Goal: Complete application form: Complete application form

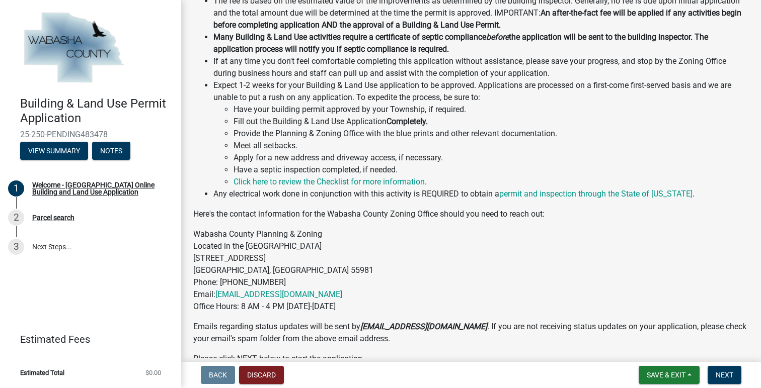
scroll to position [418, 0]
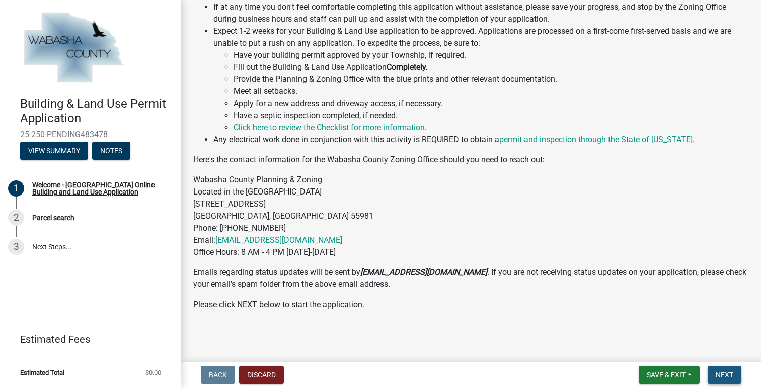
click at [729, 377] on span "Next" at bounding box center [724, 375] width 18 height 8
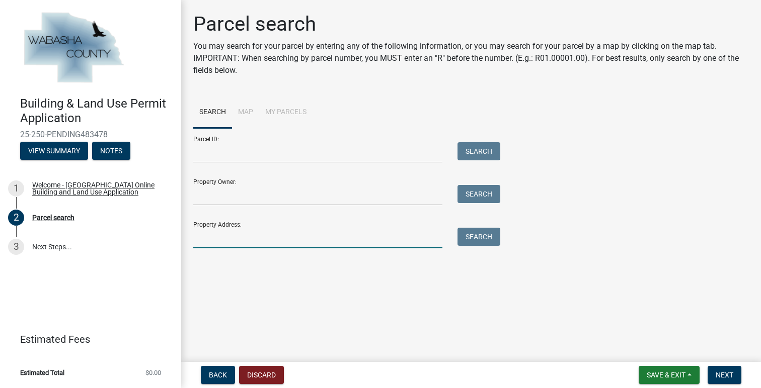
click at [216, 240] on input "Property Address:" at bounding box center [317, 238] width 249 height 21
type input "66568 155th Ave Wabasha, MN 55981"
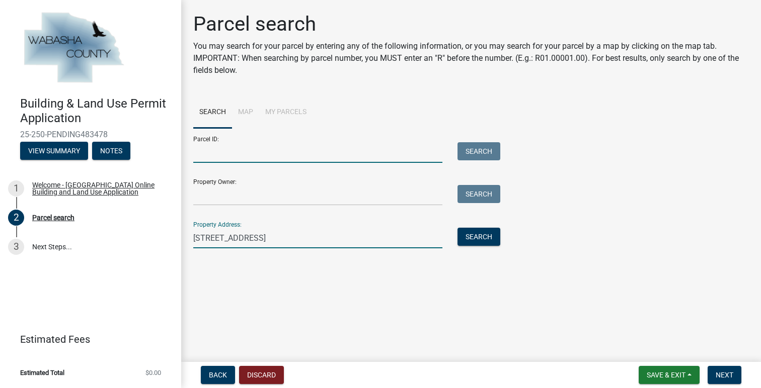
click at [261, 148] on input "Parcel ID:" at bounding box center [317, 152] width 249 height 21
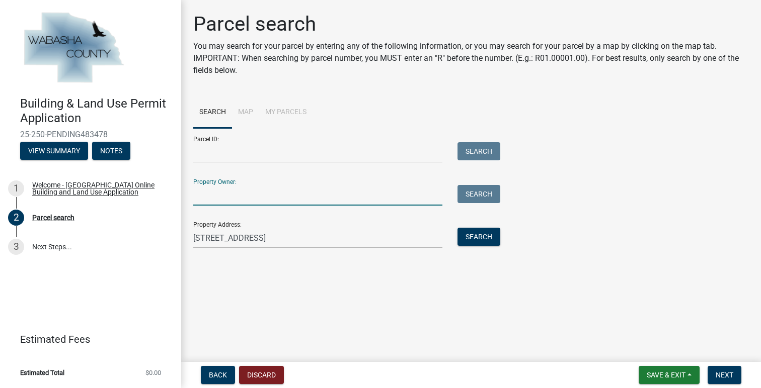
click at [252, 199] on input "Property Owner:" at bounding box center [317, 195] width 249 height 21
type input "Al Streveler"
click at [230, 268] on button "Search All" at bounding box center [221, 266] width 57 height 18
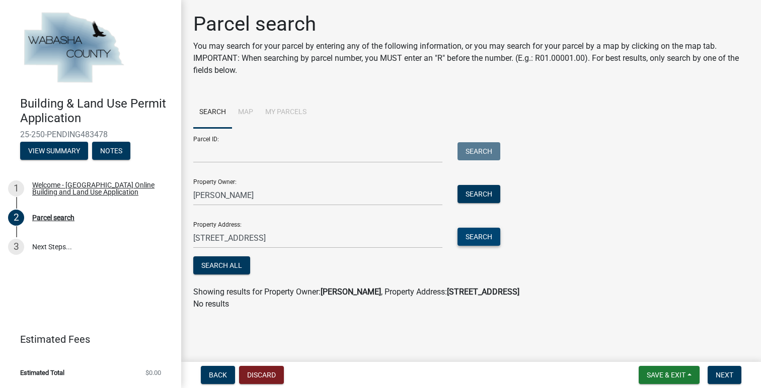
click at [471, 236] on button "Search" at bounding box center [478, 237] width 43 height 18
click at [481, 197] on button "Search" at bounding box center [478, 194] width 43 height 18
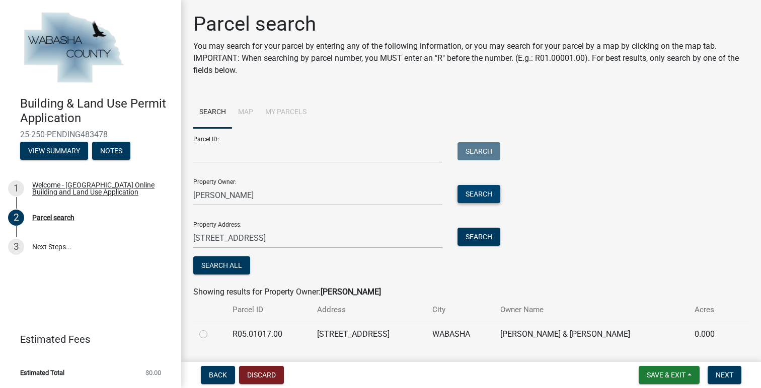
scroll to position [28, 0]
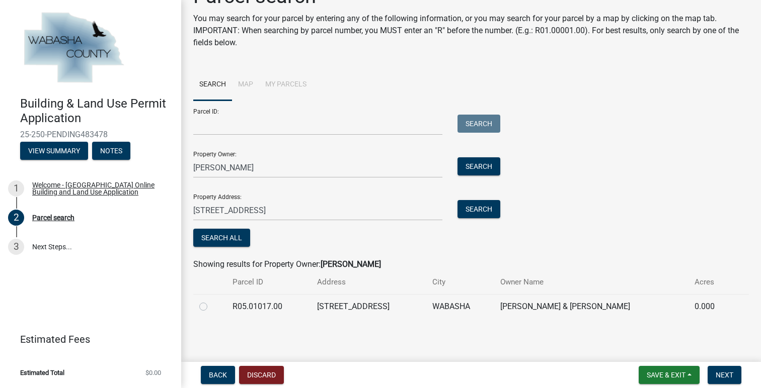
click at [211, 301] on label at bounding box center [211, 301] width 0 height 0
click at [211, 306] on input "radio" at bounding box center [214, 304] width 7 height 7
radio input "true"
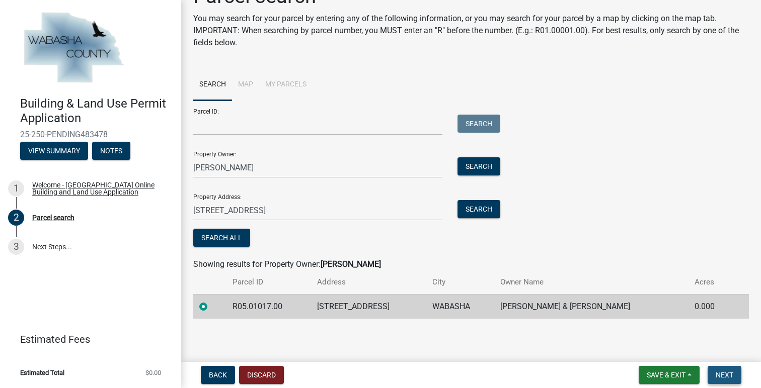
click at [730, 380] on button "Next" at bounding box center [724, 375] width 34 height 18
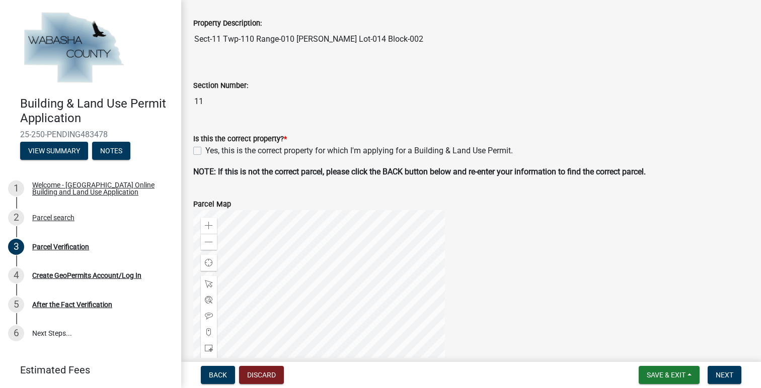
scroll to position [198, 0]
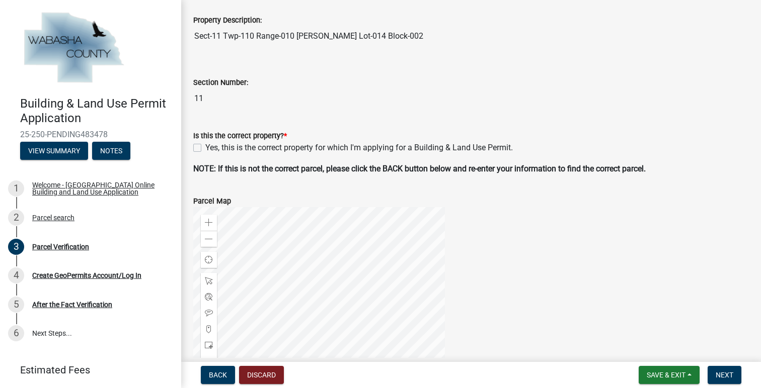
click at [205, 149] on label "Yes, this is the correct property for which I'm applying for a Building & Land …" at bounding box center [358, 148] width 307 height 12
click at [205, 148] on input "Yes, this is the correct property for which I'm applying for a Building & Land …" at bounding box center [208, 145] width 7 height 7
checkbox input "true"
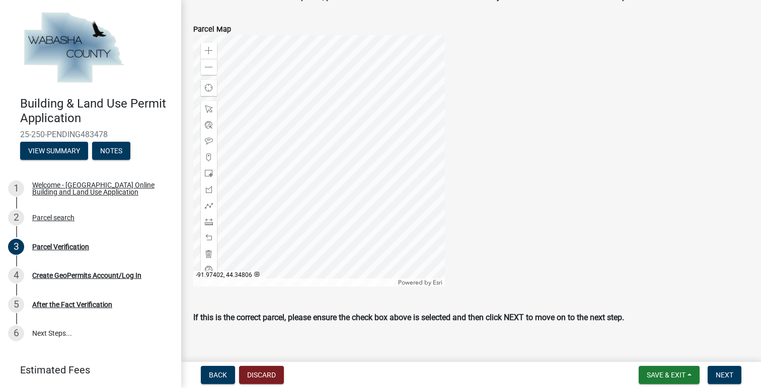
scroll to position [383, 0]
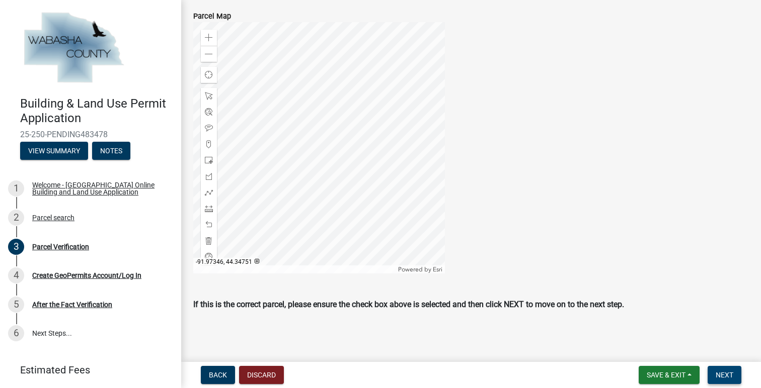
click at [723, 376] on span "Next" at bounding box center [724, 375] width 18 height 8
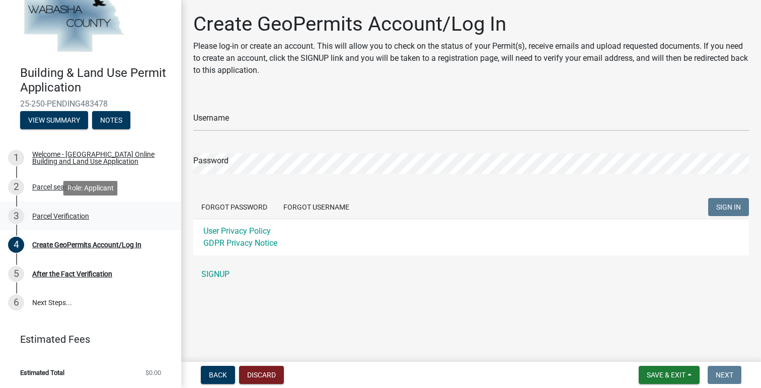
scroll to position [0, 0]
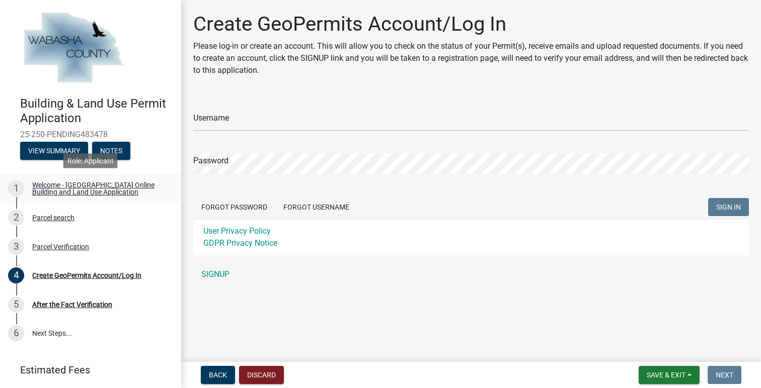
click at [105, 184] on div "Welcome - Wabasha County Online Building and Land Use Application" at bounding box center [98, 189] width 133 height 14
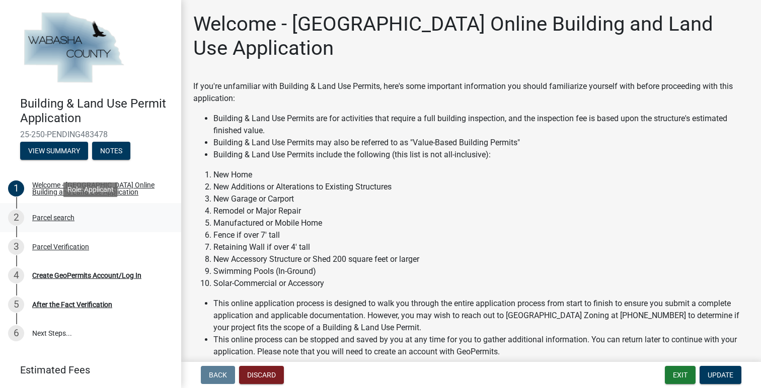
click at [65, 220] on div "Parcel search" at bounding box center [53, 217] width 42 height 7
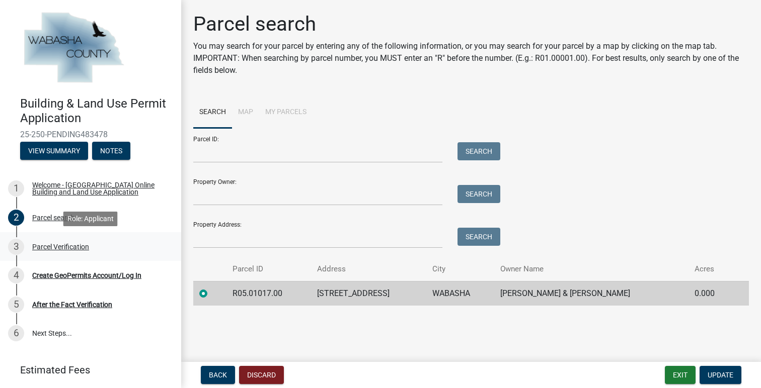
click at [55, 250] on div "Parcel Verification" at bounding box center [60, 246] width 57 height 7
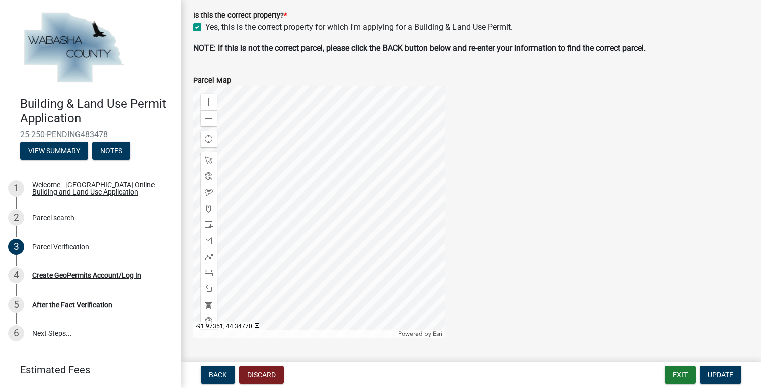
scroll to position [383, 0]
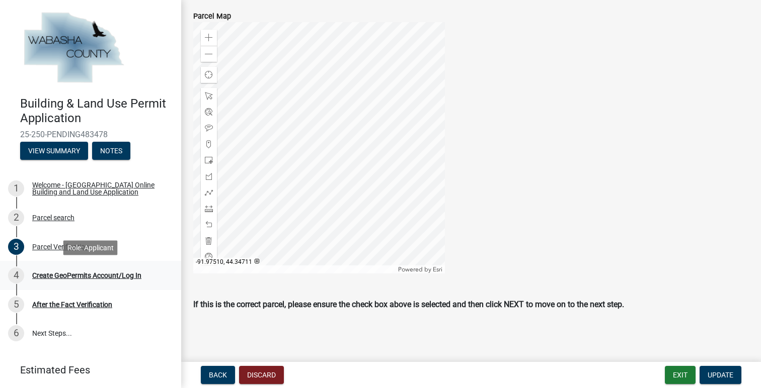
click at [83, 277] on div "Create GeoPermits Account/Log In" at bounding box center [86, 275] width 109 height 7
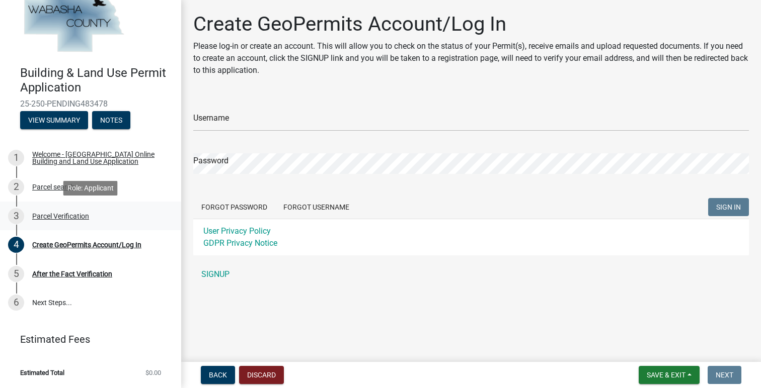
scroll to position [0, 0]
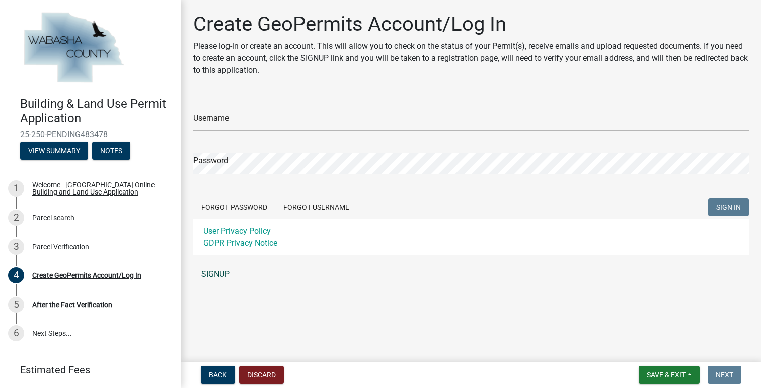
click at [219, 276] on link "SIGNUP" at bounding box center [470, 275] width 555 height 20
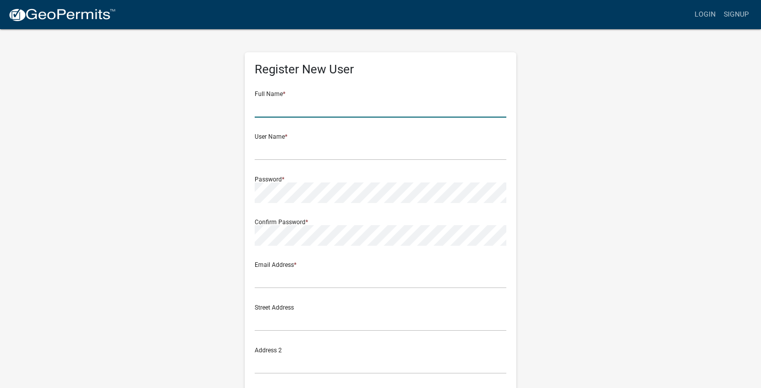
click at [320, 106] on input "text" at bounding box center [381, 107] width 252 height 21
type input "[PERSON_NAME]"
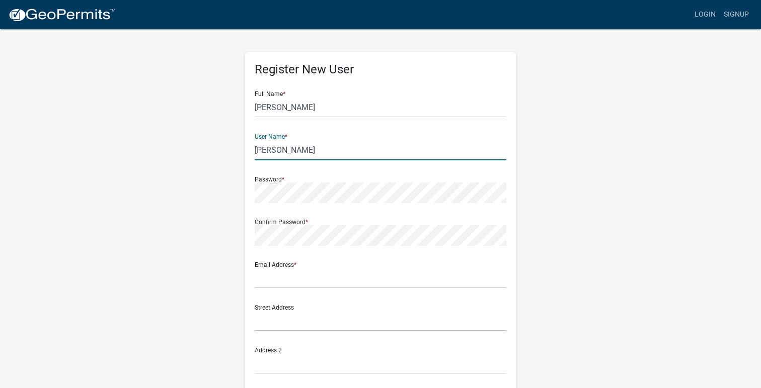
type input "[PERSON_NAME]"
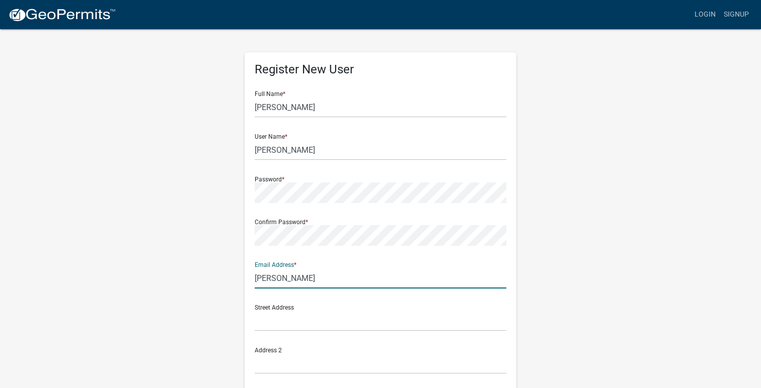
type input "[PERSON_NAME][EMAIL_ADDRESS][DOMAIN_NAME]"
click at [314, 320] on input "text" at bounding box center [381, 321] width 252 height 21
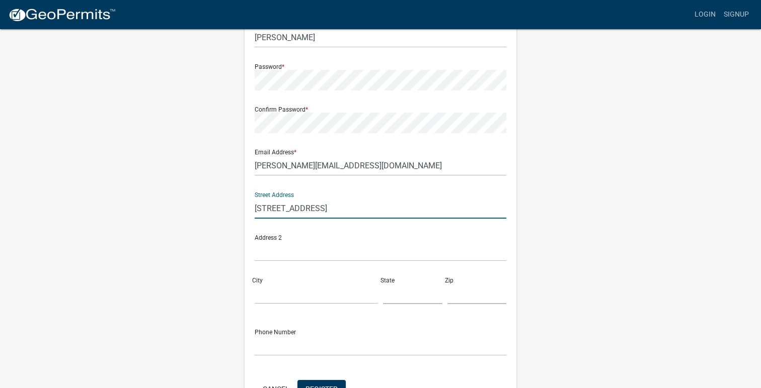
scroll to position [114, 0]
type input "[STREET_ADDRESS]"
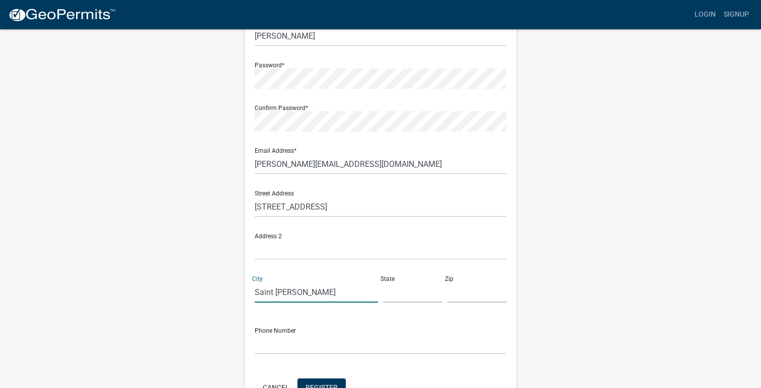
type input "Saint [PERSON_NAME]"
type input "MN"
type input "55972"
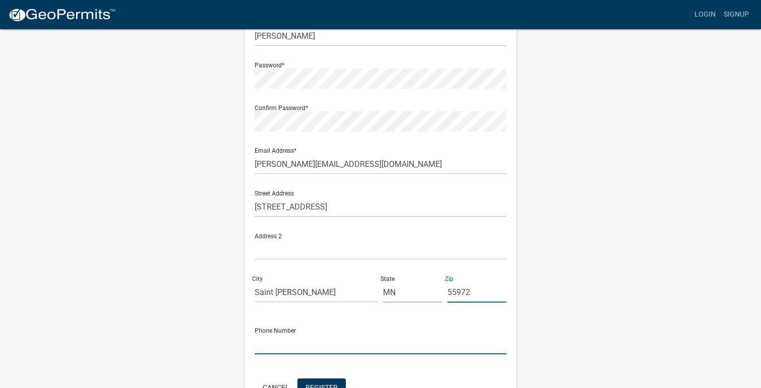
click at [283, 351] on input "text" at bounding box center [381, 344] width 252 height 21
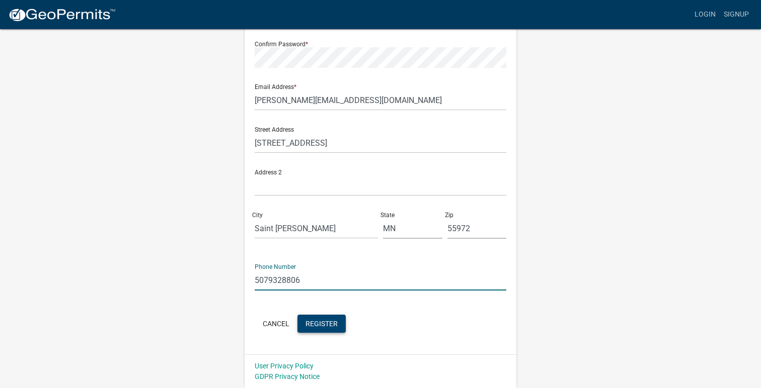
type input "5079328806"
click at [333, 324] on span "Register" at bounding box center [321, 323] width 32 height 8
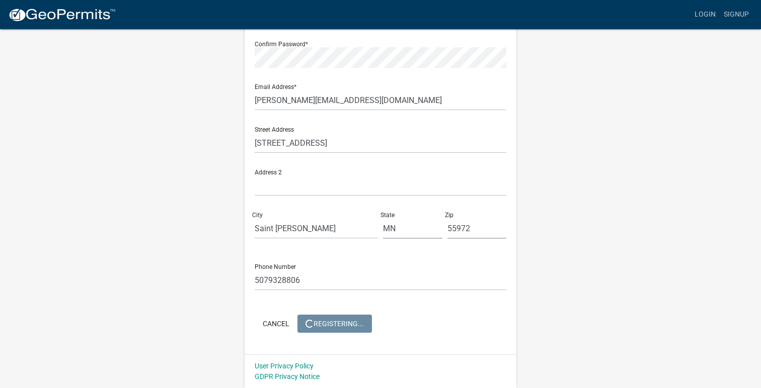
scroll to position [0, 0]
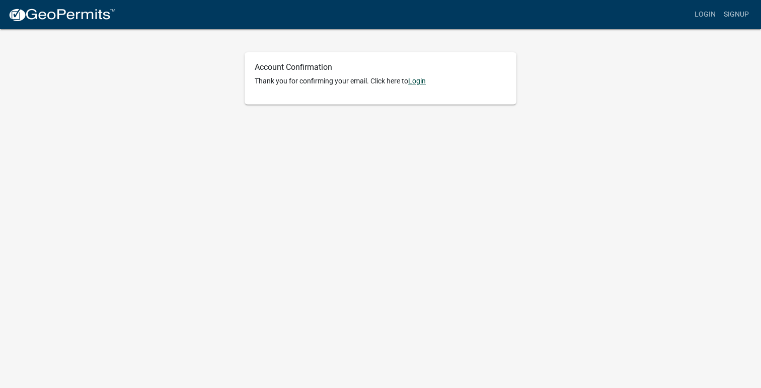
click at [418, 82] on link "Login" at bounding box center [417, 81] width 18 height 8
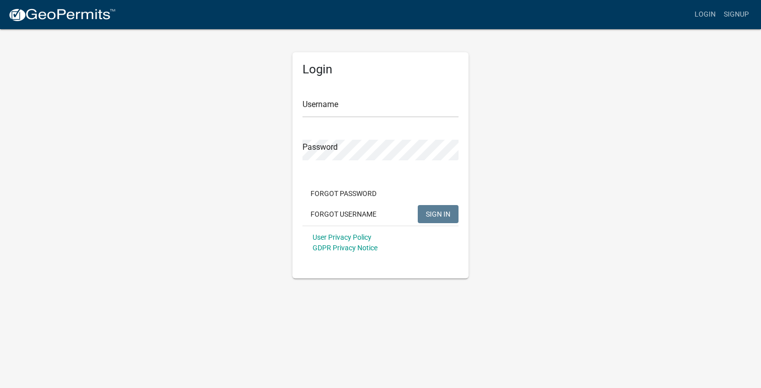
click at [362, 121] on form "Username Password Forgot Password Forgot Username SIGN IN User Privacy Policy G…" at bounding box center [380, 171] width 156 height 177
click at [367, 98] on input "Username" at bounding box center [380, 107] width 156 height 21
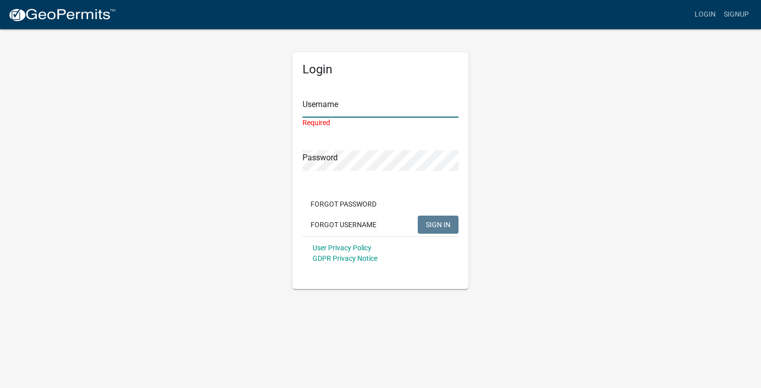
type input "[PERSON_NAME]"
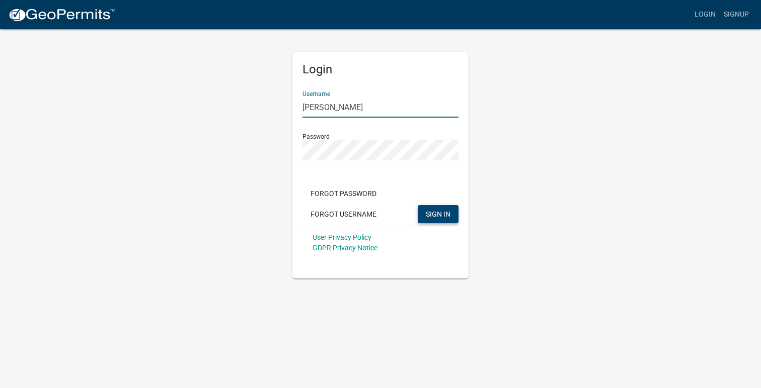
click at [428, 222] on button "SIGN IN" at bounding box center [438, 214] width 41 height 18
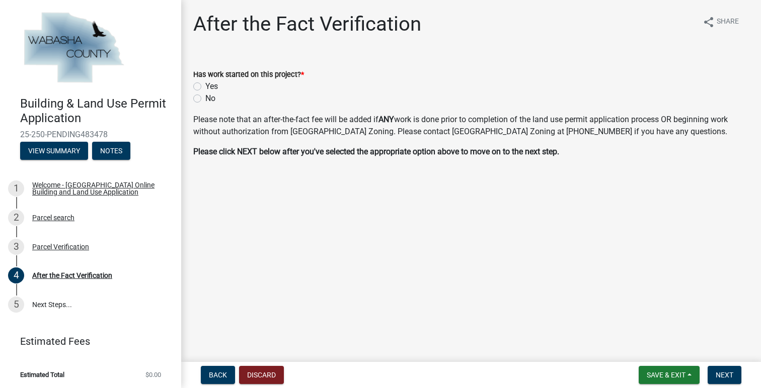
click at [201, 98] on div "No" at bounding box center [470, 99] width 555 height 12
click at [205, 98] on label "No" at bounding box center [210, 99] width 10 height 12
click at [205, 98] on input "No" at bounding box center [208, 96] width 7 height 7
radio input "true"
click at [725, 375] on span "Next" at bounding box center [724, 375] width 18 height 8
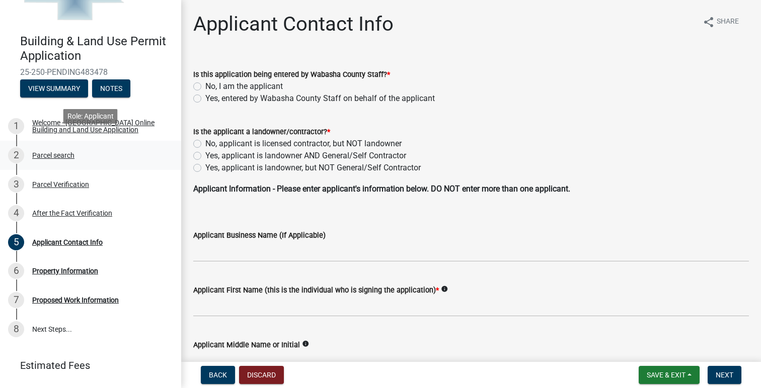
scroll to position [78, 0]
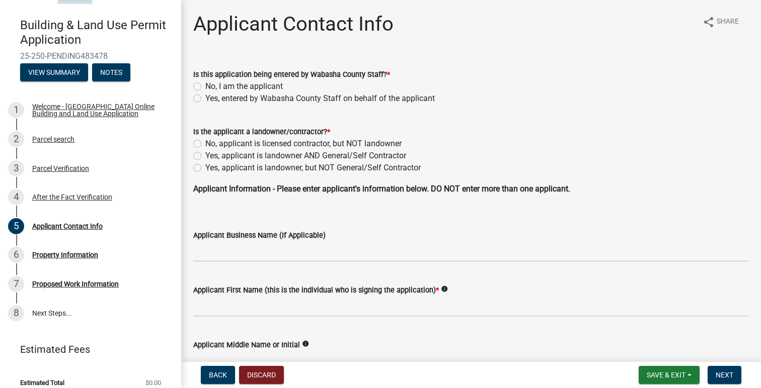
click at [205, 87] on label "No, I am the applicant" at bounding box center [243, 86] width 77 height 12
click at [205, 87] on input "No, I am the applicant" at bounding box center [208, 83] width 7 height 7
radio input "true"
click at [205, 144] on label "No, applicant is licensed contractor, but NOT landowner" at bounding box center [303, 144] width 196 height 12
click at [205, 144] on input "No, applicant is licensed contractor, but NOT landowner" at bounding box center [208, 141] width 7 height 7
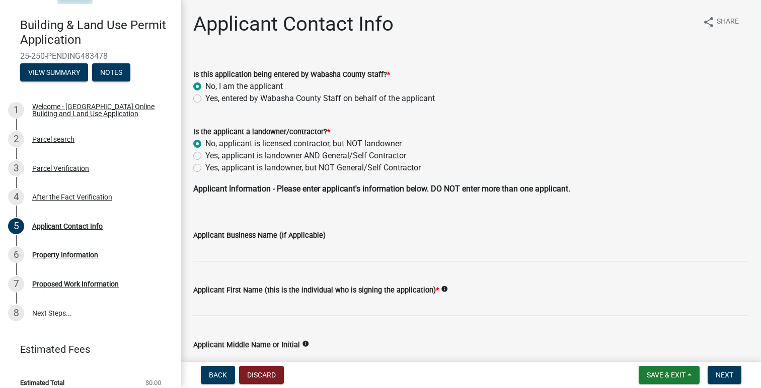
radio input "true"
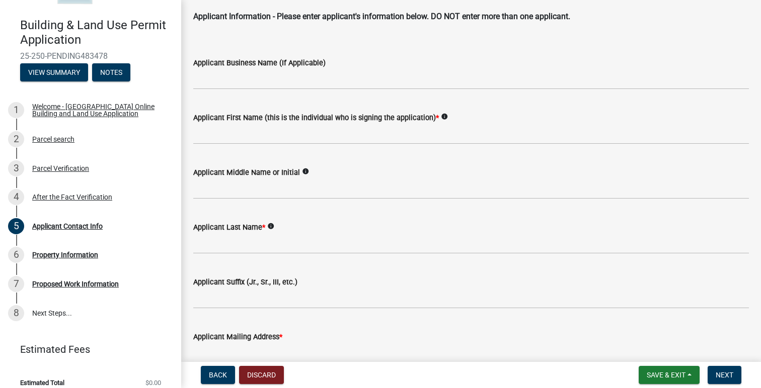
scroll to position [184, 0]
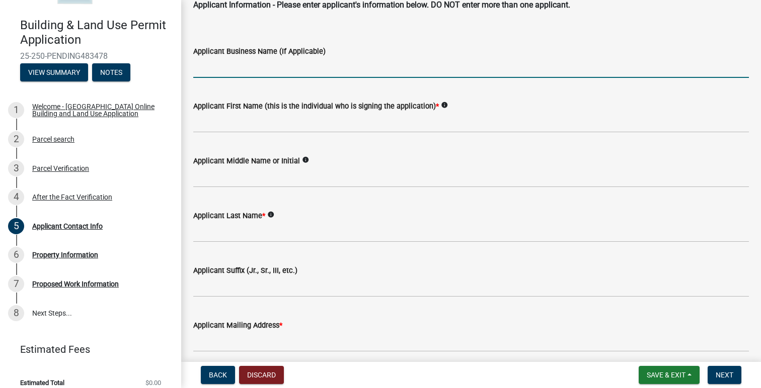
click at [239, 68] on input "Applicant Business Name (If Applicable)" at bounding box center [470, 67] width 555 height 21
type input "[PERSON_NAME] Construction"
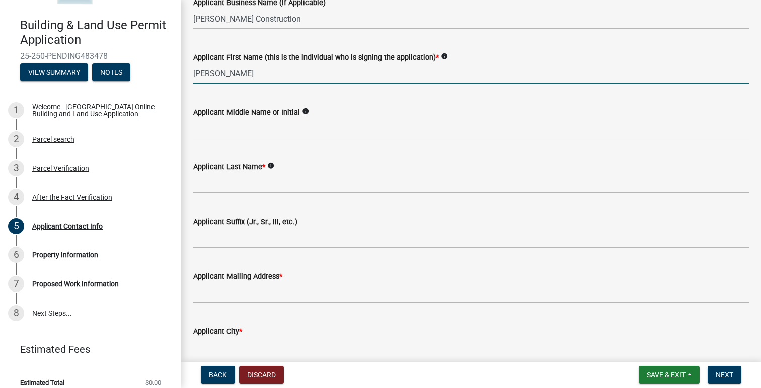
scroll to position [244, 0]
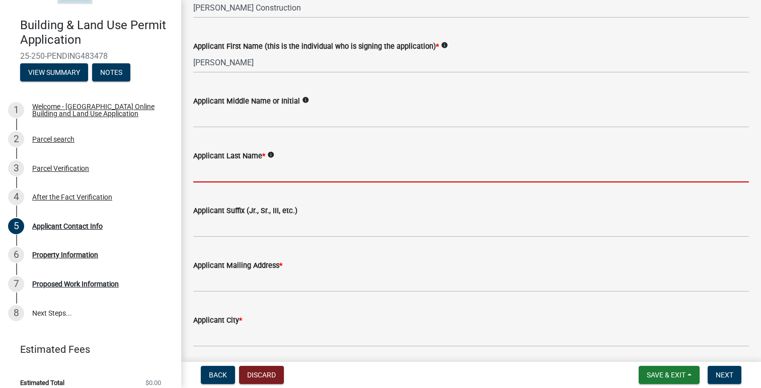
click at [224, 175] on input "Applicant Last Name *" at bounding box center [470, 172] width 555 height 21
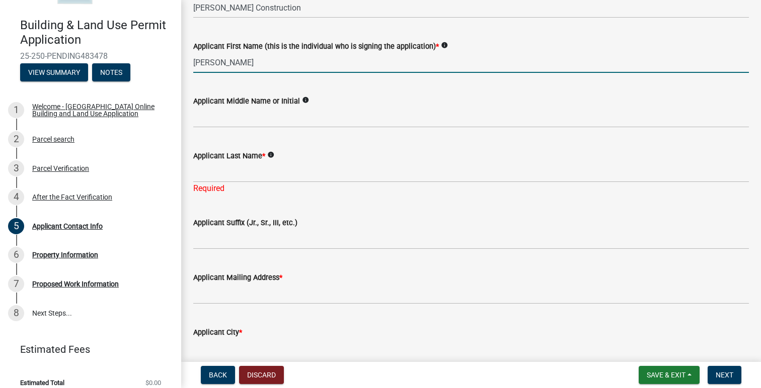
click at [254, 64] on input "Russ Barclay" at bounding box center [470, 62] width 555 height 21
type input "Russ"
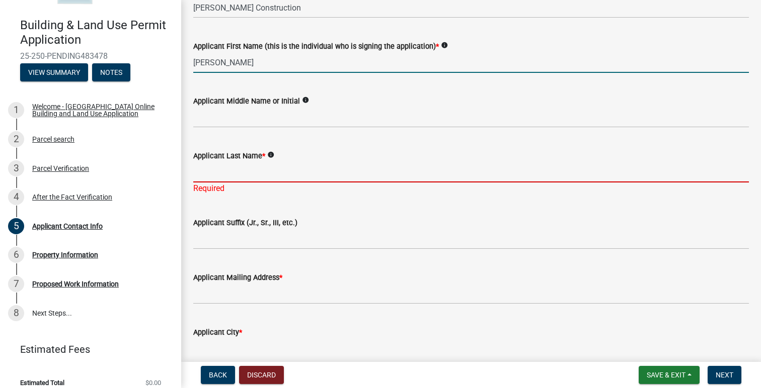
click at [222, 167] on input "Applicant Last Name *" at bounding box center [470, 172] width 555 height 21
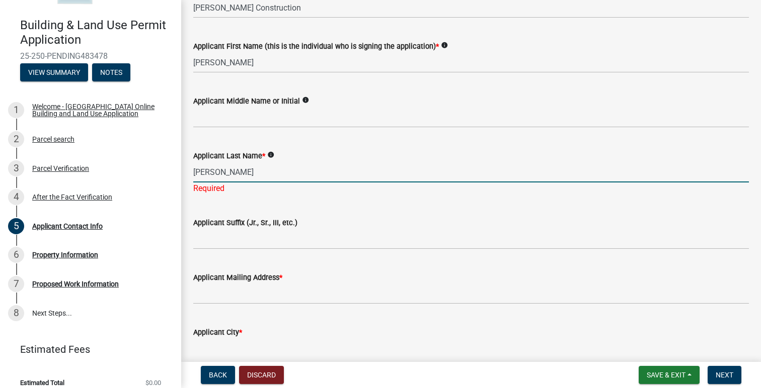
scroll to position [270, 0]
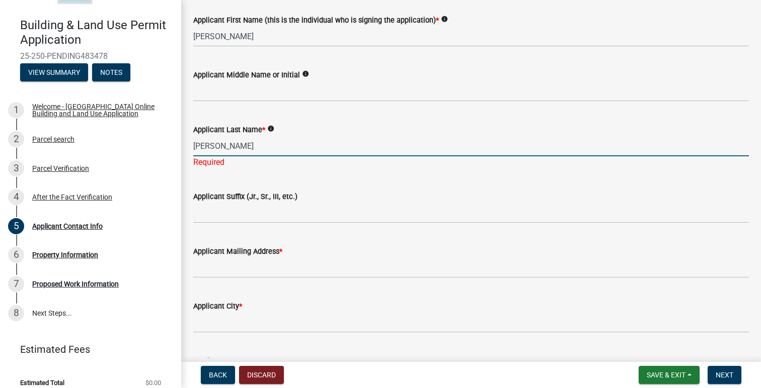
type input "Barclay"
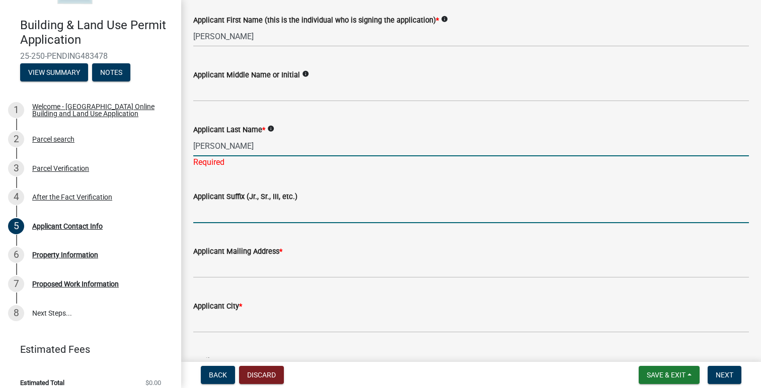
click at [245, 219] on wm-data-entity-input-list "Is this application being entered by Wabasha County Staff? * No, I am the appli…" at bounding box center [470, 210] width 555 height 849
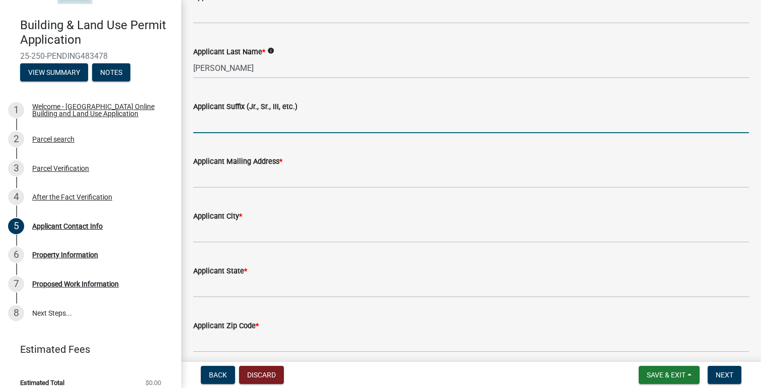
scroll to position [349, 0]
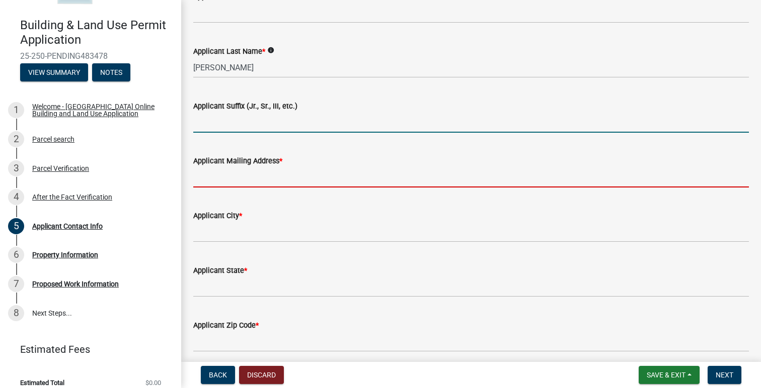
click at [240, 172] on input "Applicant Mailing Address *" at bounding box center [470, 177] width 555 height 21
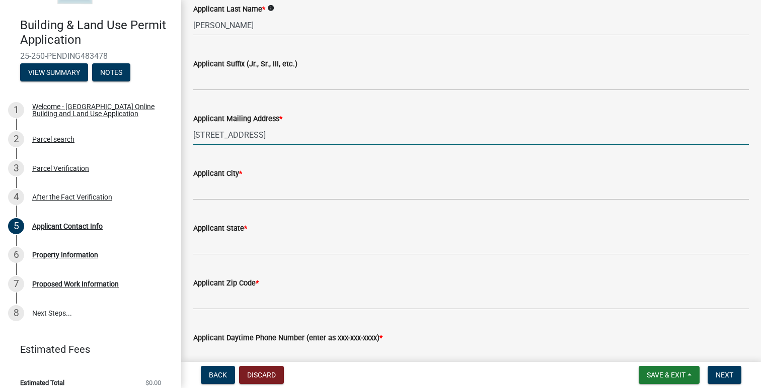
scroll to position [400, 0]
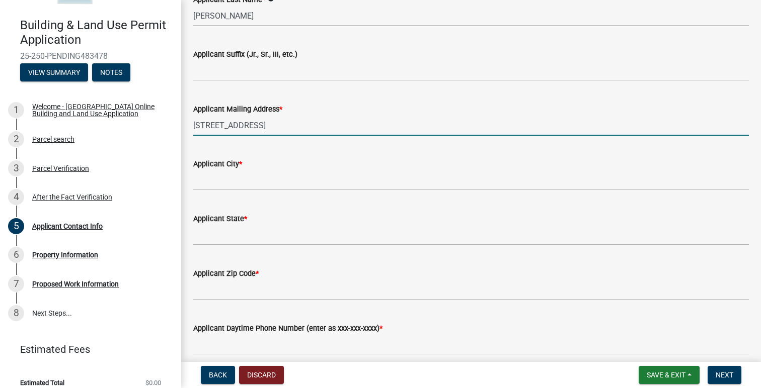
type input "153 W 6th St."
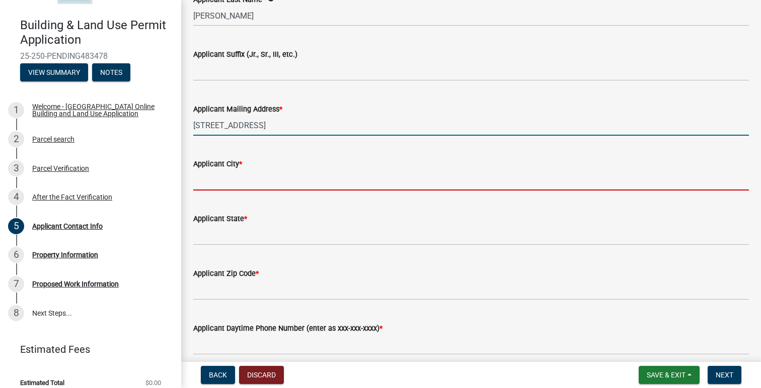
click at [275, 183] on input "Applicant City *" at bounding box center [470, 180] width 555 height 21
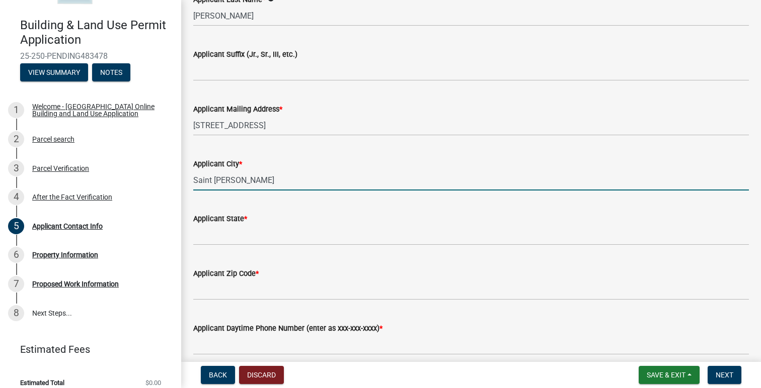
type input "Saint [PERSON_NAME]"
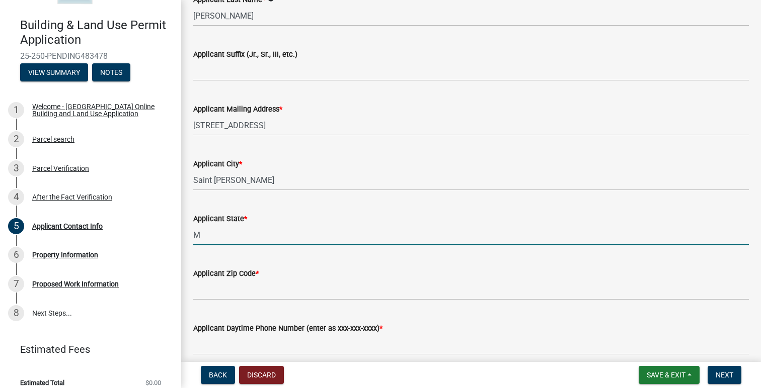
type input "MN"
type input "55972"
type input "5079328806"
type input "[PERSON_NAME][EMAIL_ADDRESS][DOMAIN_NAME]"
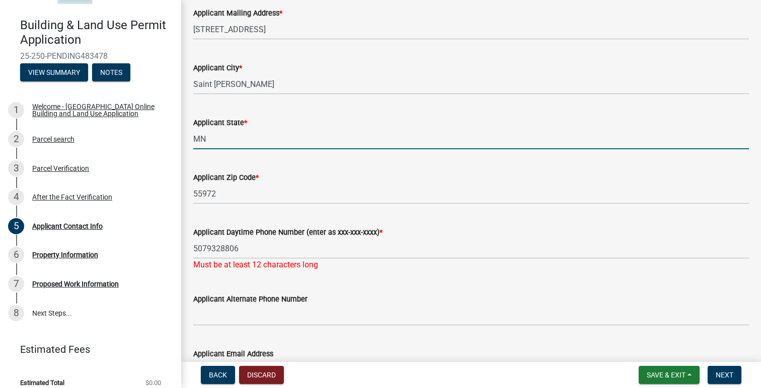
scroll to position [498, 0]
type input "MN"
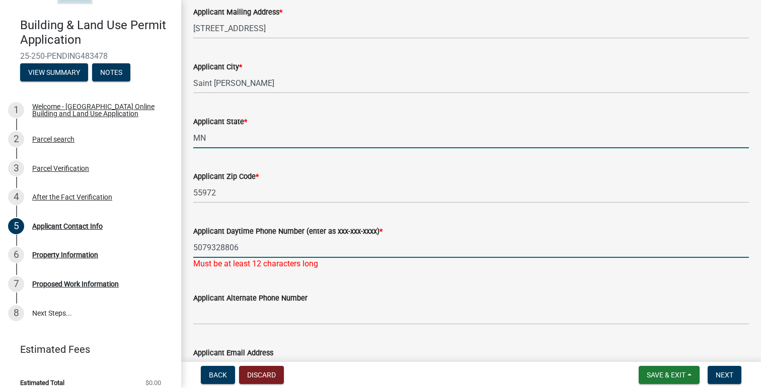
click at [254, 252] on input "5079328806" at bounding box center [470, 247] width 555 height 21
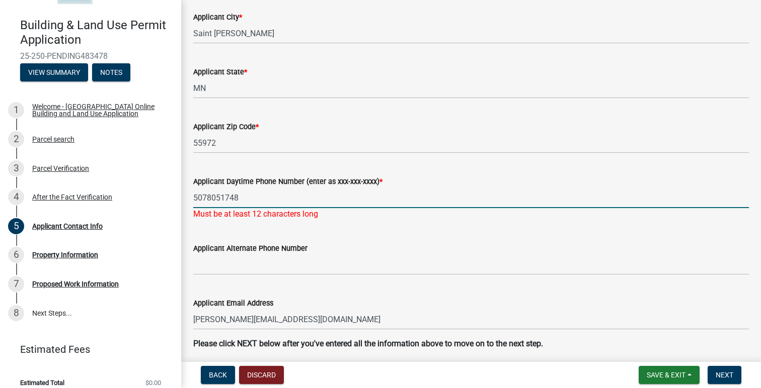
scroll to position [564, 0]
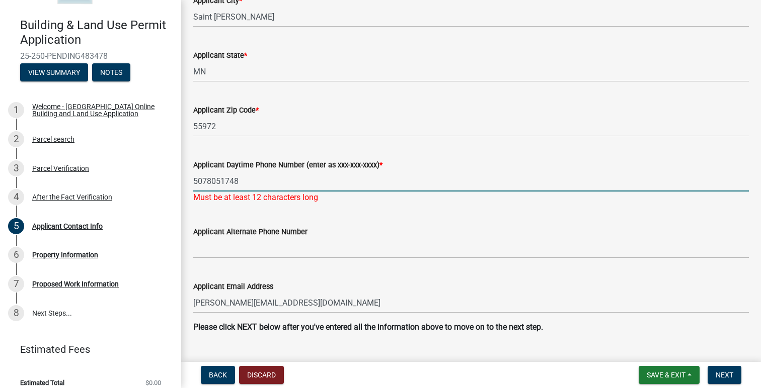
click at [206, 182] on input "5078051748" at bounding box center [470, 181] width 555 height 21
click at [224, 182] on input "507-8051748" at bounding box center [470, 181] width 555 height 21
click at [249, 187] on input "507-805-1748" at bounding box center [470, 181] width 555 height 21
type input "507-805-1748"
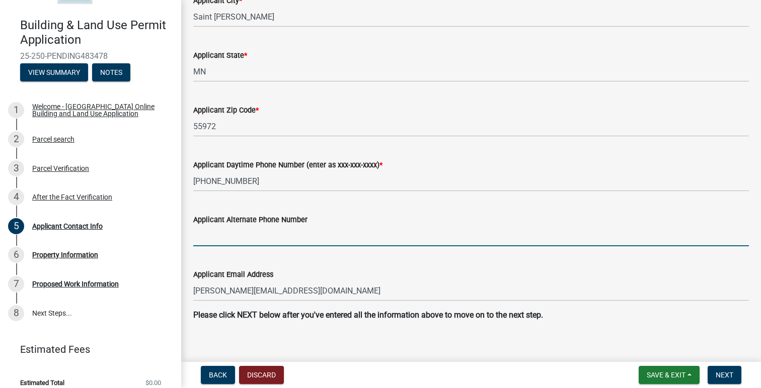
click at [245, 252] on wm-data-entity-input "Applicant Alternate Phone Number" at bounding box center [470, 227] width 555 height 55
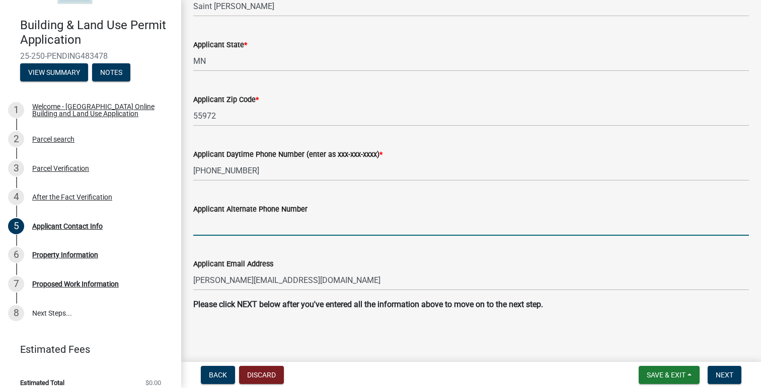
click at [442, 220] on input "Applicant Alternate Phone Number" at bounding box center [470, 225] width 555 height 21
click at [397, 252] on div "Applicant Email Address Josiedecker@puetzconstruction.com" at bounding box center [470, 267] width 555 height 47
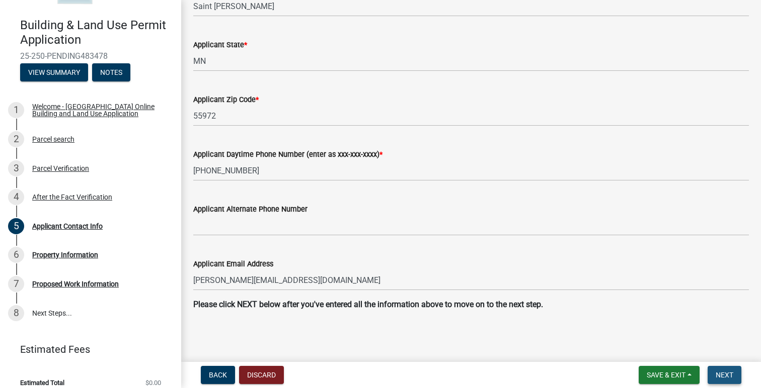
click at [722, 373] on span "Next" at bounding box center [724, 375] width 18 height 8
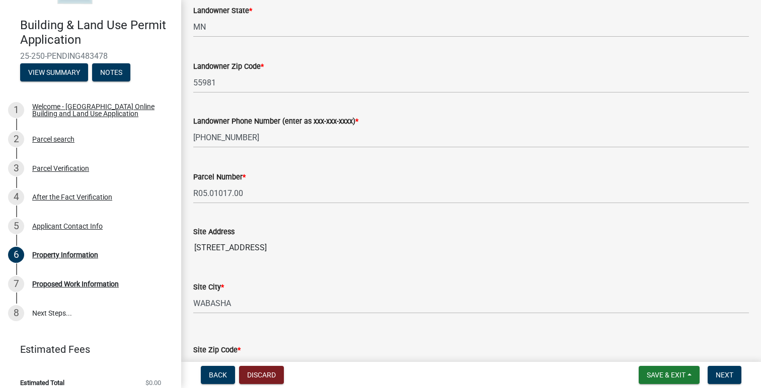
scroll to position [286, 0]
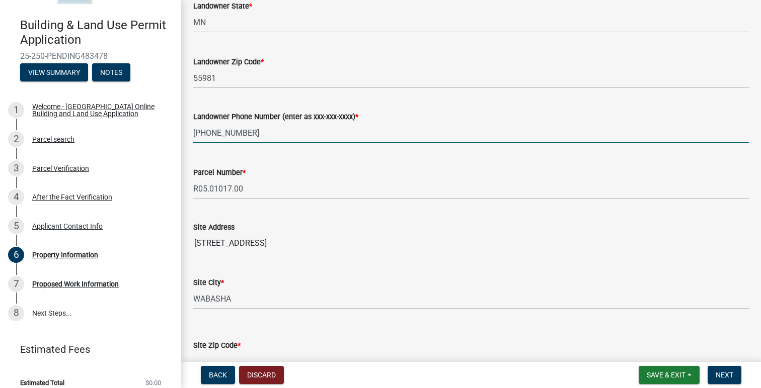
click at [262, 139] on input "507-805-1748" at bounding box center [470, 133] width 555 height 21
type input "5"
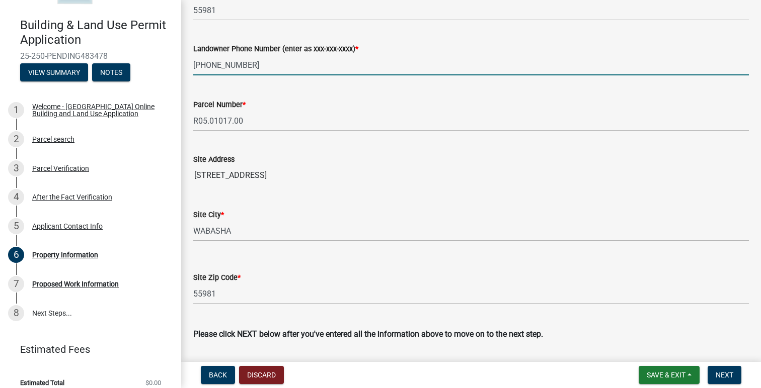
scroll to position [391, 0]
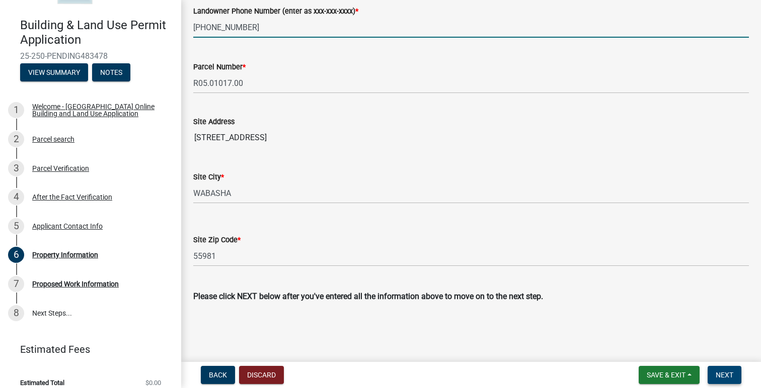
type input "651-564-0389"
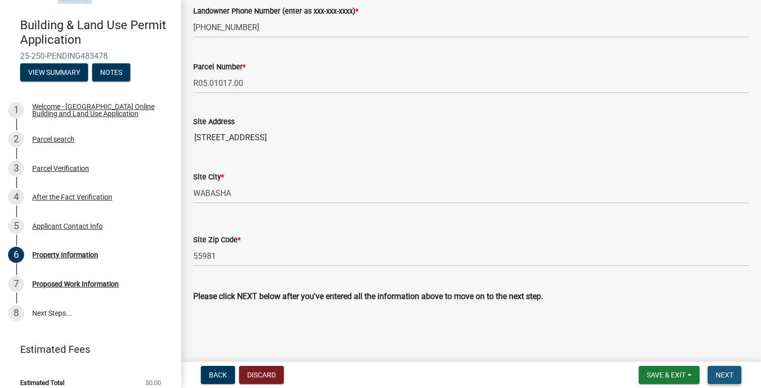
click at [725, 376] on span "Next" at bounding box center [724, 375] width 18 height 8
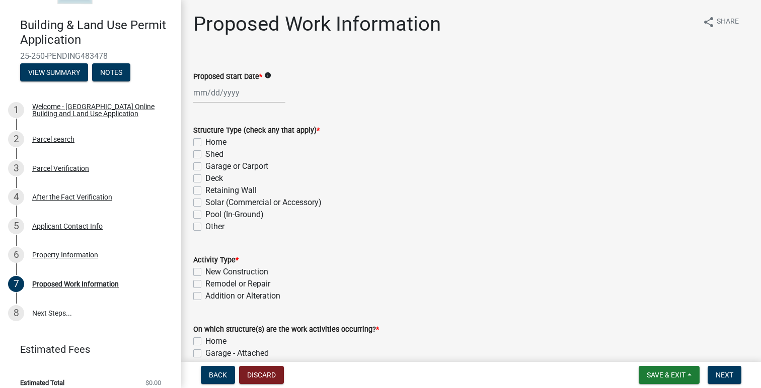
select select "9"
select select "2025"
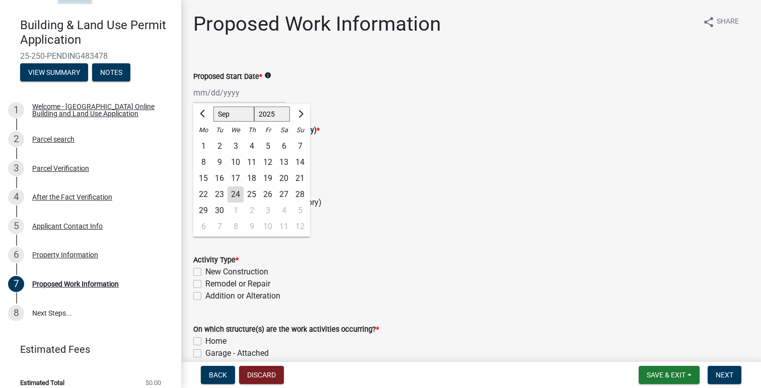
click at [227, 100] on div "Jan Feb Mar Apr May Jun Jul Aug Sep Oct Nov Dec 2024 2025 2026 Mo Tu We Th Fr S…" at bounding box center [239, 93] width 92 height 21
click at [421, 83] on div "Jan Feb Mar Apr May Jun Jul Aug Sep Oct Nov Dec 2024 2025 2026 Mo Tu We Th Fr S…" at bounding box center [470, 93] width 555 height 21
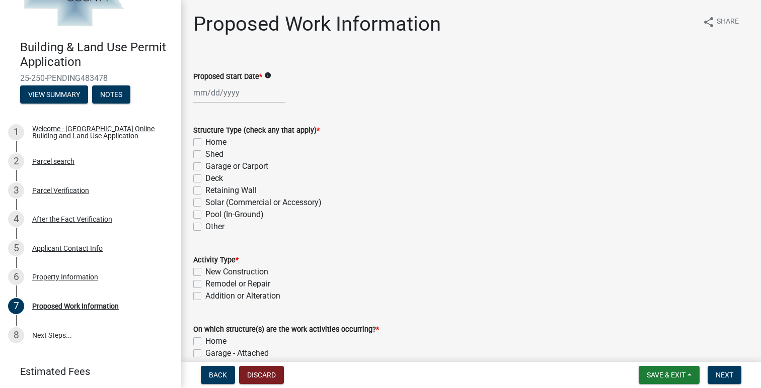
click at [212, 93] on div at bounding box center [239, 93] width 92 height 21
select select "9"
select select "2025"
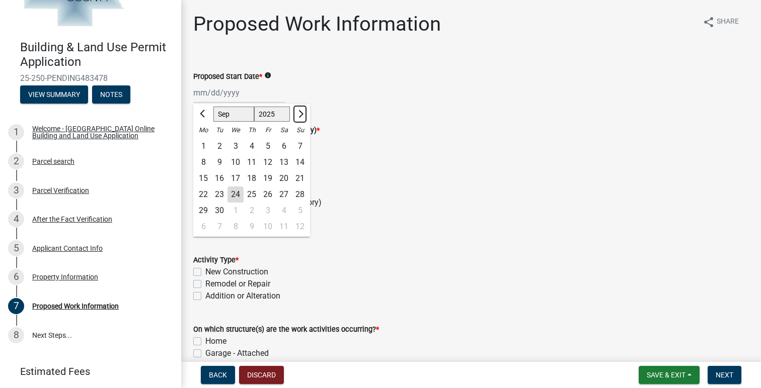
click at [295, 116] on button "Next month" at bounding box center [300, 114] width 12 height 16
select select "10"
click at [203, 160] on div "6" at bounding box center [203, 162] width 16 height 16
type input "10/06/2025"
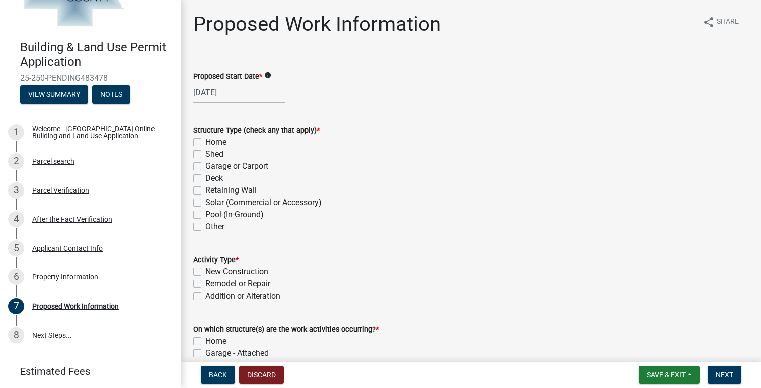
click at [205, 141] on label "Home" at bounding box center [215, 142] width 21 height 12
click at [205, 141] on input "Home" at bounding box center [208, 139] width 7 height 7
checkbox input "true"
checkbox input "false"
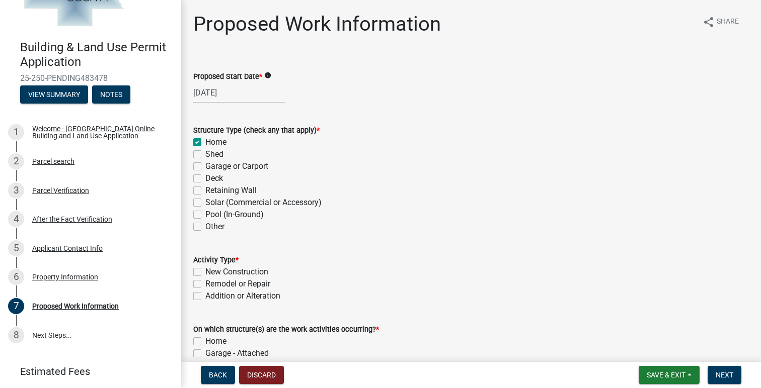
checkbox input "false"
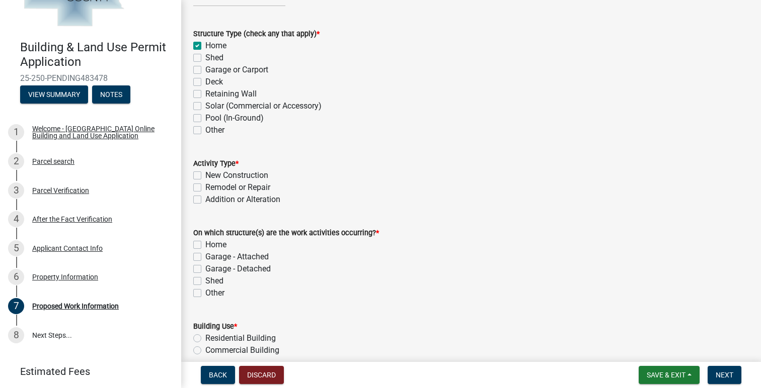
scroll to position [120, 0]
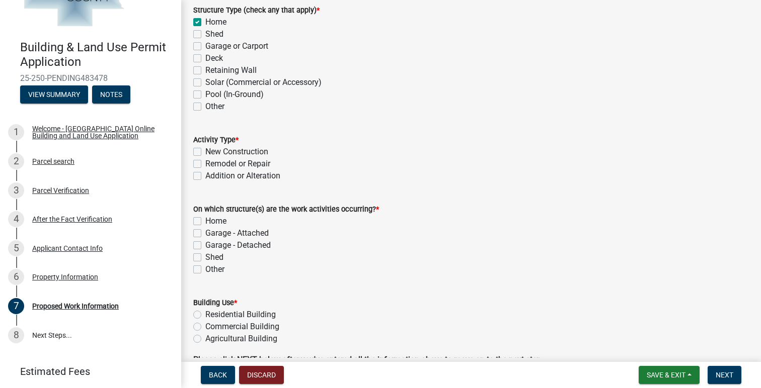
click at [205, 163] on label "Remodel or Repair" at bounding box center [237, 164] width 65 height 12
click at [205, 163] on input "Remodel or Repair" at bounding box center [208, 161] width 7 height 7
checkbox input "true"
checkbox input "false"
checkbox input "true"
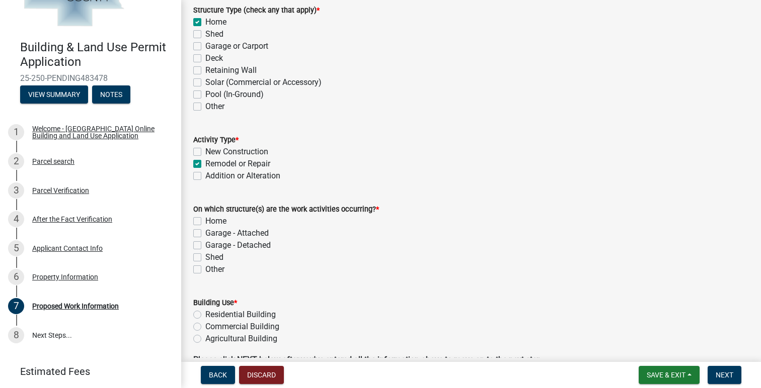
checkbox input "false"
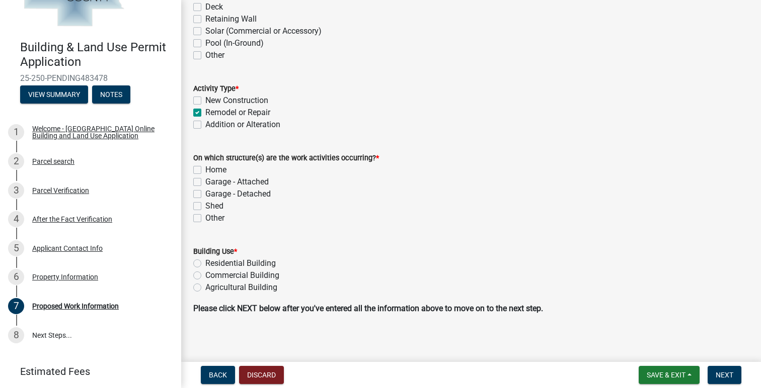
scroll to position [176, 0]
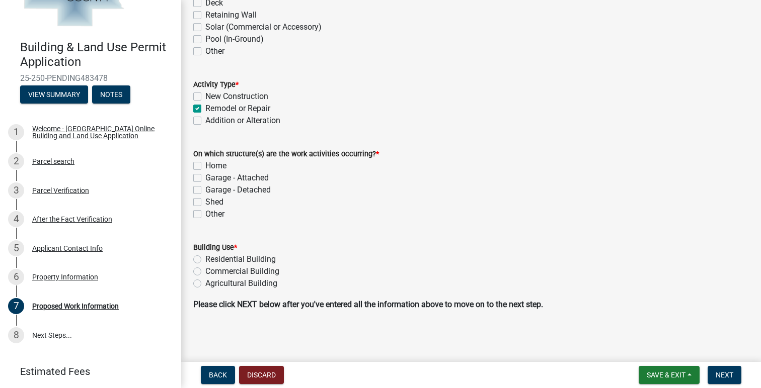
click at [205, 166] on label "Home" at bounding box center [215, 166] width 21 height 12
click at [205, 166] on input "Home" at bounding box center [208, 163] width 7 height 7
checkbox input "true"
checkbox input "false"
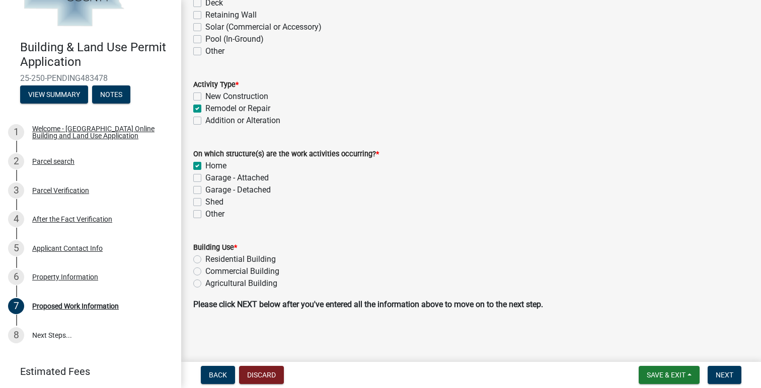
checkbox input "false"
click at [205, 257] on label "Residential Building" at bounding box center [240, 260] width 70 height 12
click at [205, 257] on input "Residential Building" at bounding box center [208, 257] width 7 height 7
radio input "true"
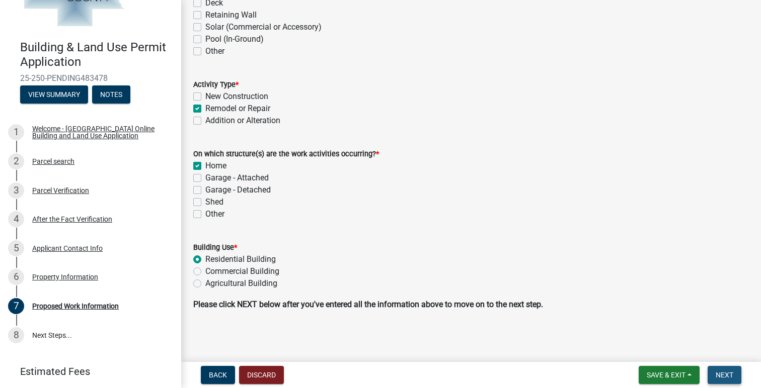
click at [724, 373] on span "Next" at bounding box center [724, 375] width 18 height 8
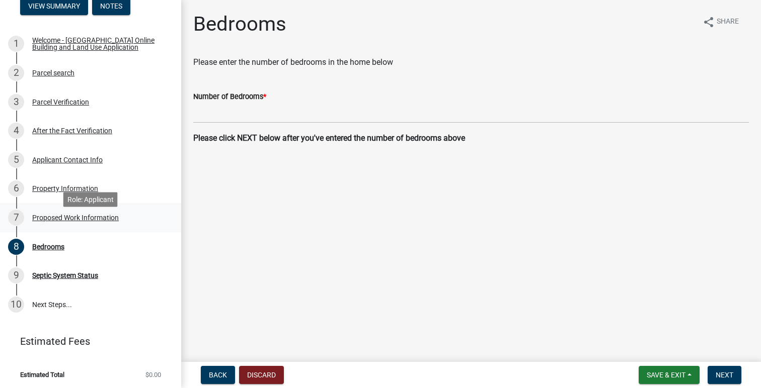
scroll to position [146, 0]
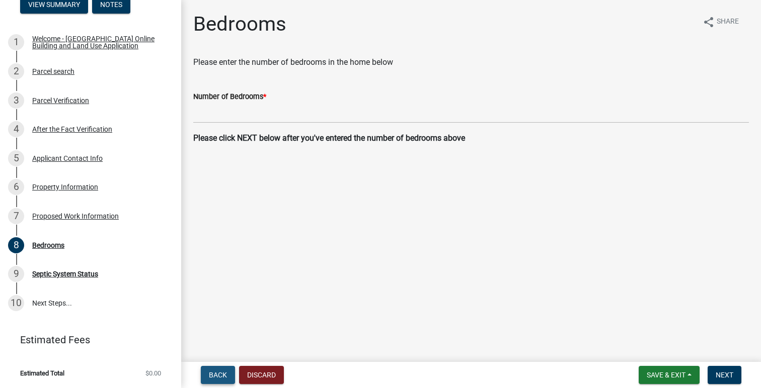
click at [216, 377] on span "Back" at bounding box center [218, 375] width 18 height 8
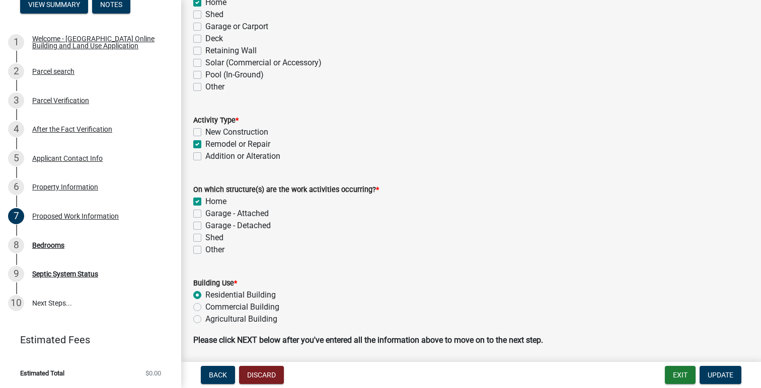
scroll to position [140, 0]
click at [205, 212] on label "Garage - Attached" at bounding box center [236, 213] width 63 height 12
click at [205, 212] on input "Garage - Attached" at bounding box center [208, 210] width 7 height 7
checkbox input "true"
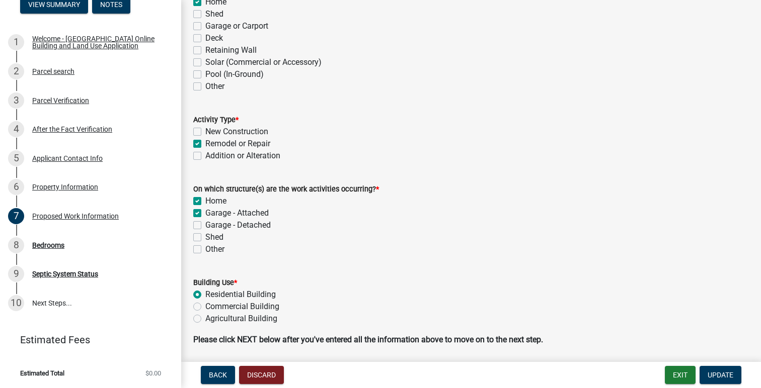
checkbox input "true"
checkbox input "false"
click at [716, 378] on span "Update" at bounding box center [720, 375] width 26 height 8
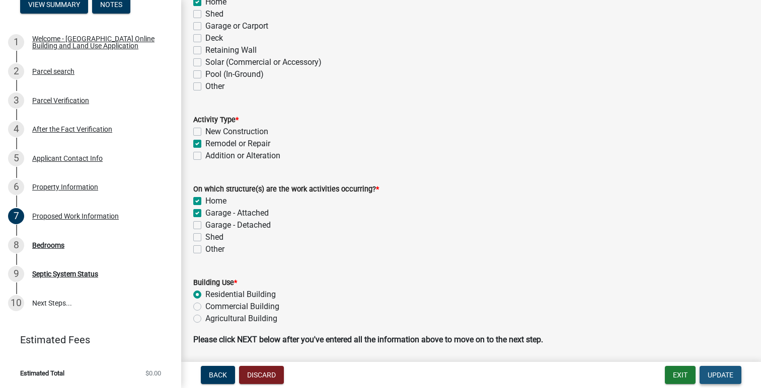
scroll to position [0, 0]
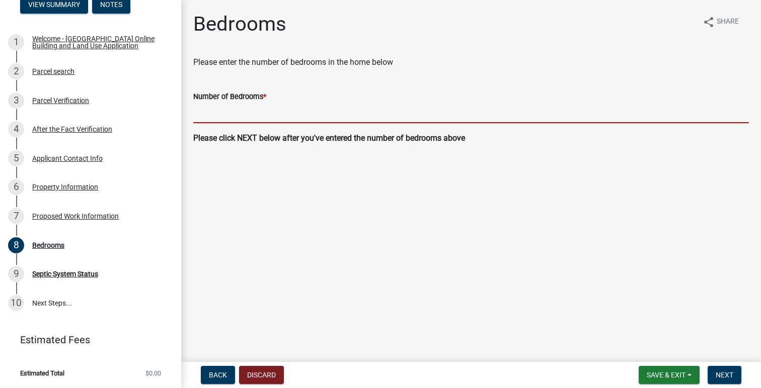
click at [214, 121] on input "text" at bounding box center [470, 113] width 555 height 21
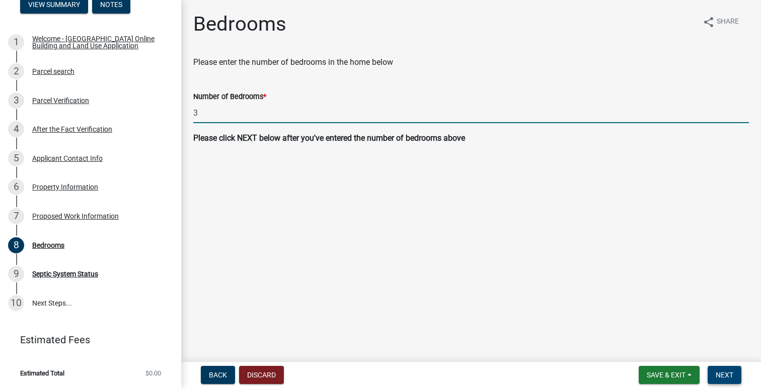
type input "3"
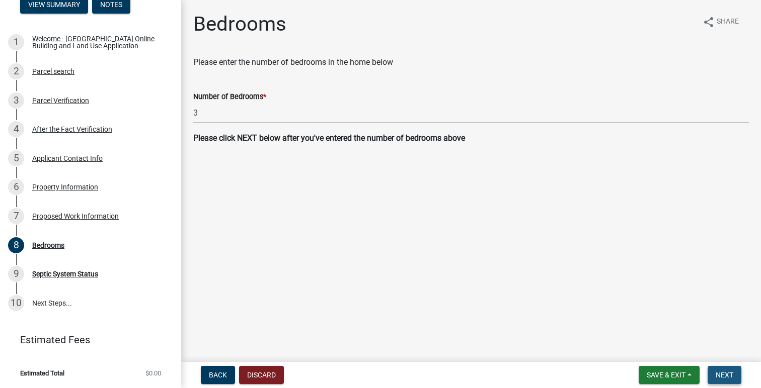
click at [722, 374] on span "Next" at bounding box center [724, 375] width 18 height 8
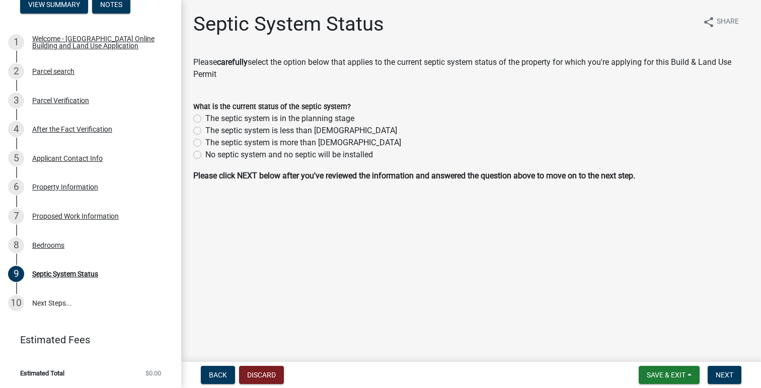
click at [280, 155] on label "No septic system and no septic will be installed" at bounding box center [289, 155] width 168 height 12
click at [212, 155] on input "No septic system and no septic will be installed" at bounding box center [208, 152] width 7 height 7
radio input "true"
click at [724, 367] on button "Next" at bounding box center [724, 375] width 34 height 18
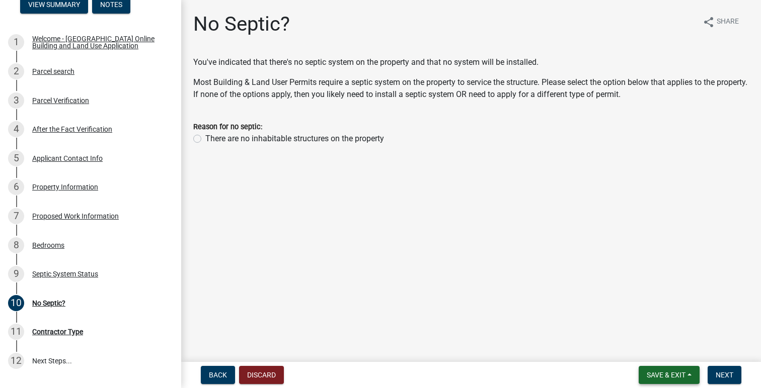
click at [677, 375] on span "Save & Exit" at bounding box center [665, 375] width 39 height 8
click at [661, 351] on button "Save & Exit" at bounding box center [659, 349] width 80 height 24
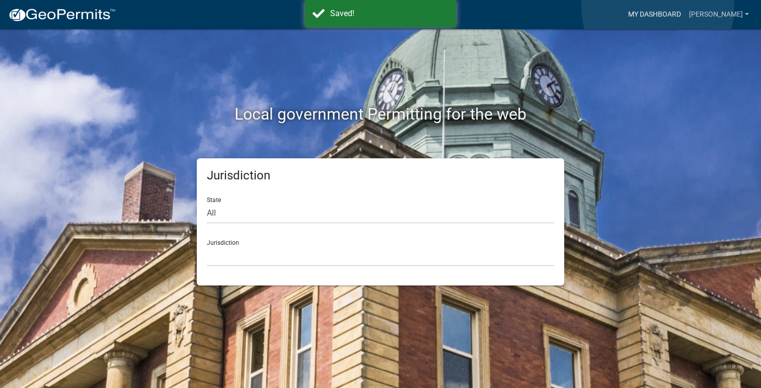
click at [658, 8] on link "My Dashboard" at bounding box center [654, 14] width 61 height 19
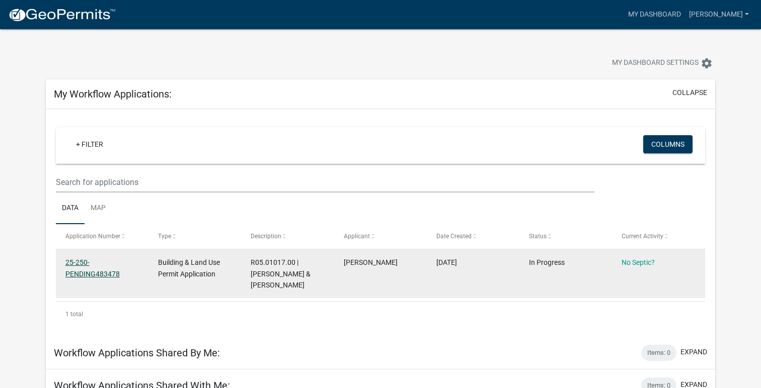
click at [85, 271] on link "25-250-PENDING483478" at bounding box center [92, 269] width 54 height 20
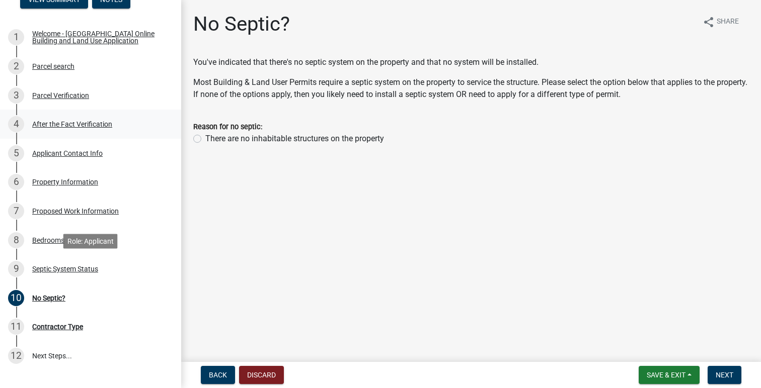
scroll to position [204, 0]
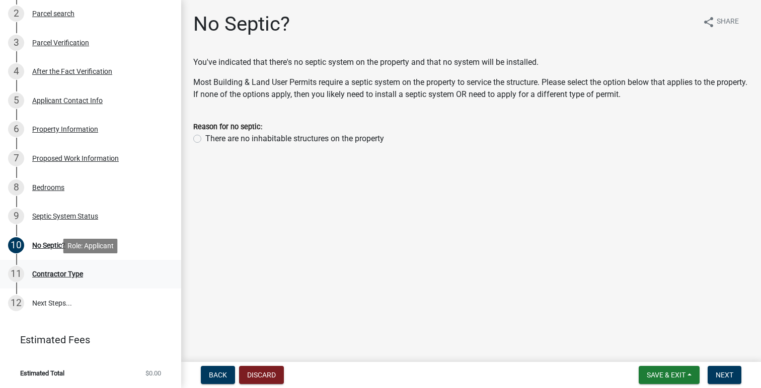
click at [64, 276] on div "Contractor Type" at bounding box center [57, 274] width 51 height 7
click at [205, 137] on label "There are no inhabitable structures on the property" at bounding box center [294, 139] width 179 height 12
click at [205, 137] on input "There are no inhabitable structures on the property" at bounding box center [208, 136] width 7 height 7
radio input "true"
click at [727, 376] on span "Next" at bounding box center [724, 375] width 18 height 8
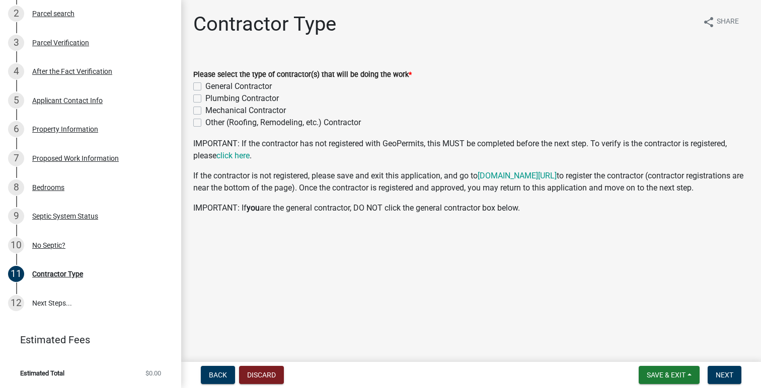
click at [205, 85] on label "General Contractor" at bounding box center [238, 86] width 66 height 12
click at [205, 85] on input "General Contractor" at bounding box center [208, 83] width 7 height 7
checkbox input "true"
checkbox input "false"
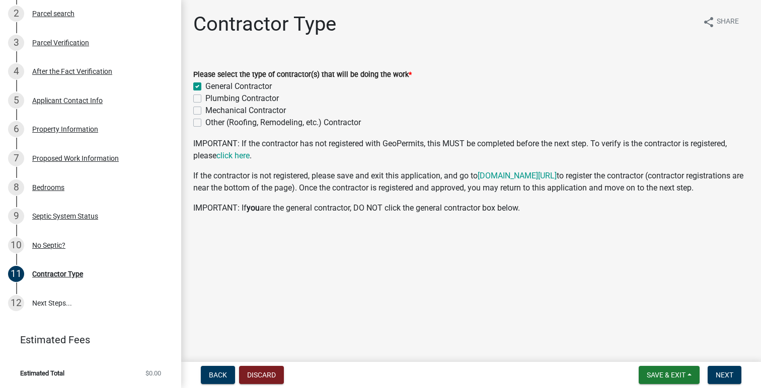
checkbox input "false"
click at [720, 380] on button "Next" at bounding box center [724, 375] width 34 height 18
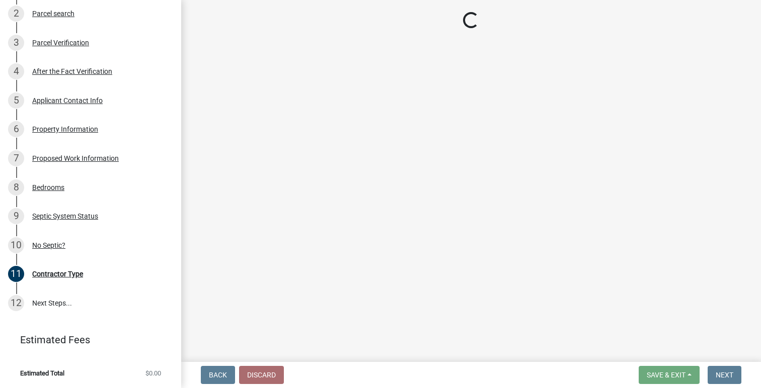
scroll to position [233, 0]
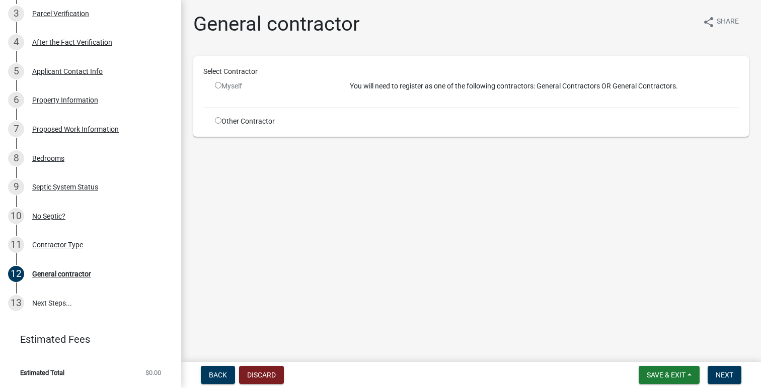
click at [237, 121] on div "Other Contractor" at bounding box center [274, 121] width 135 height 11
click at [220, 122] on input "radio" at bounding box center [218, 120] width 7 height 7
radio input "true"
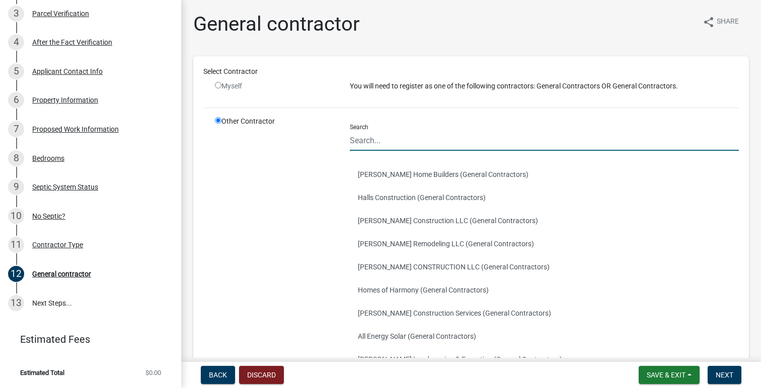
click at [378, 146] on input "Search" at bounding box center [544, 140] width 389 height 21
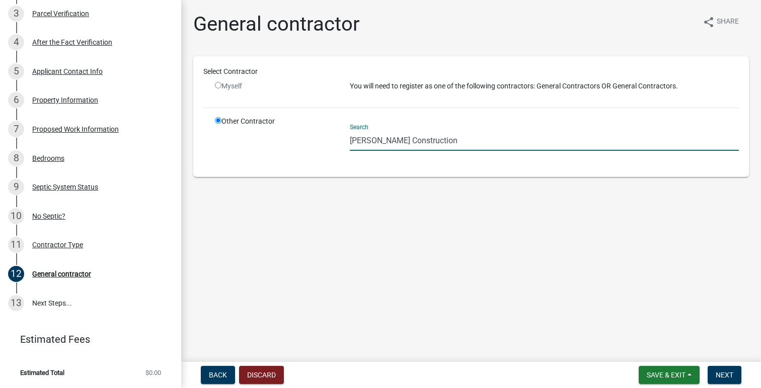
type input "[PERSON_NAME] Construction"
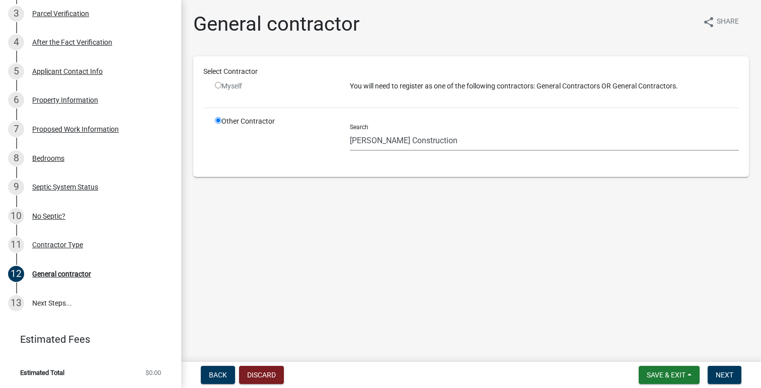
click at [456, 160] on ul at bounding box center [544, 163] width 389 height 8
click at [723, 375] on span "Next" at bounding box center [724, 375] width 18 height 8
click at [220, 85] on input "radio" at bounding box center [218, 85] width 7 height 7
radio input "false"
radio input "true"
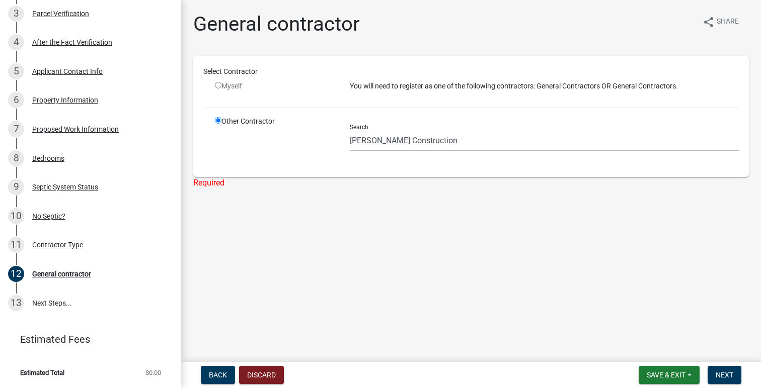
click at [219, 86] on input "radio" at bounding box center [218, 85] width 7 height 7
radio input "false"
radio input "true"
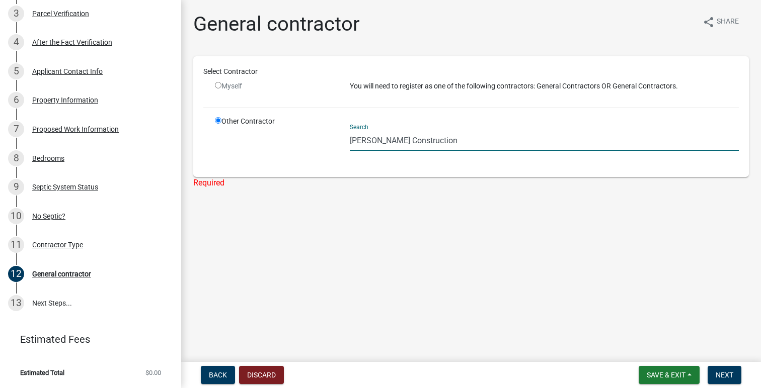
drag, startPoint x: 449, startPoint y: 144, endPoint x: 345, endPoint y: 138, distance: 104.3
click at [345, 138] on div "Search Puetz Construction" at bounding box center [544, 141] width 404 height 51
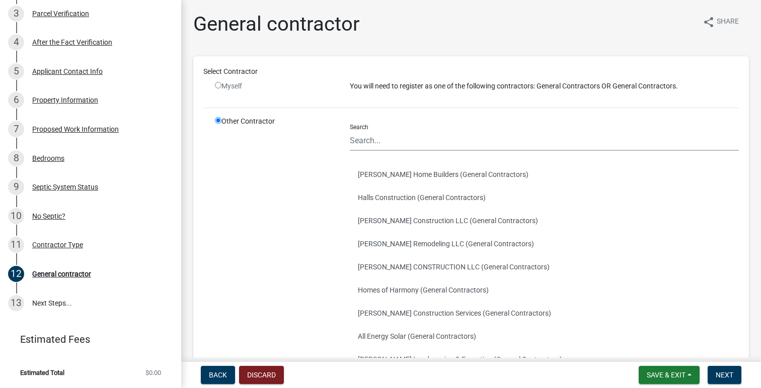
click at [335, 226] on div "Other Contractor" at bounding box center [274, 269] width 135 height 307
click at [218, 83] on input "radio" at bounding box center [218, 85] width 7 height 7
radio input "false"
radio input "true"
click at [338, 86] on div "Myself" at bounding box center [274, 90] width 135 height 19
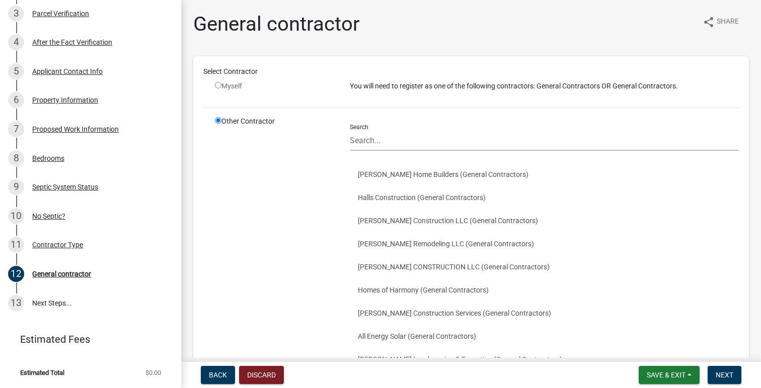
click at [381, 91] on p "You will need to register as one of the following contractors: General Contract…" at bounding box center [544, 86] width 389 height 11
click at [220, 83] on input "radio" at bounding box center [218, 85] width 7 height 7
radio input "false"
radio input "true"
click at [218, 83] on input "radio" at bounding box center [218, 85] width 7 height 7
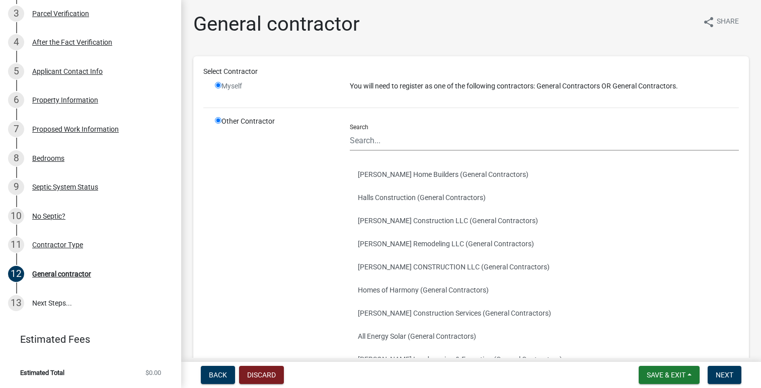
radio input "false"
radio input "true"
click at [218, 83] on input "radio" at bounding box center [218, 85] width 7 height 7
radio input "false"
radio input "true"
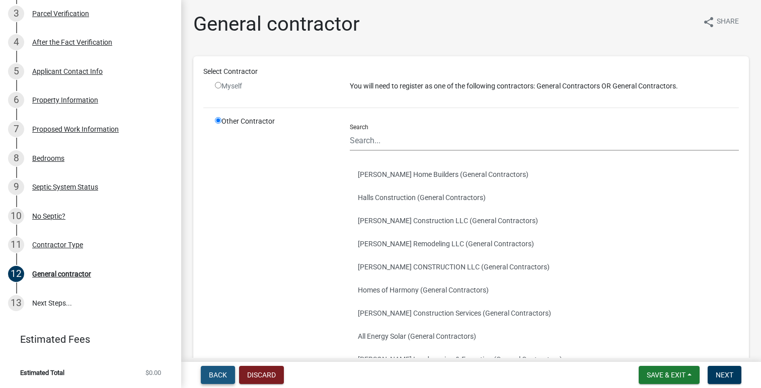
click at [221, 373] on span "Back" at bounding box center [218, 375] width 18 height 8
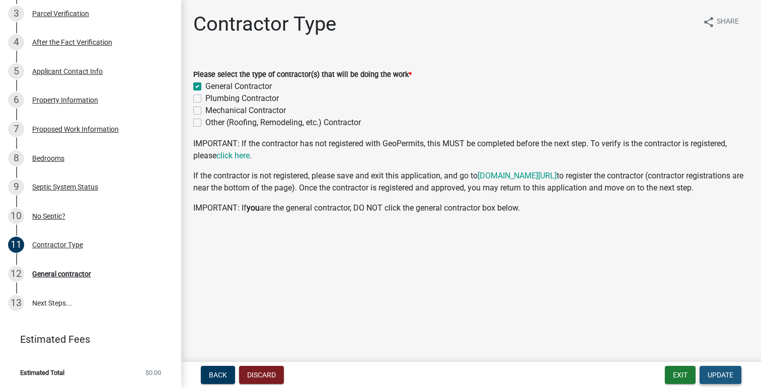
click at [719, 378] on span "Update" at bounding box center [720, 375] width 26 height 8
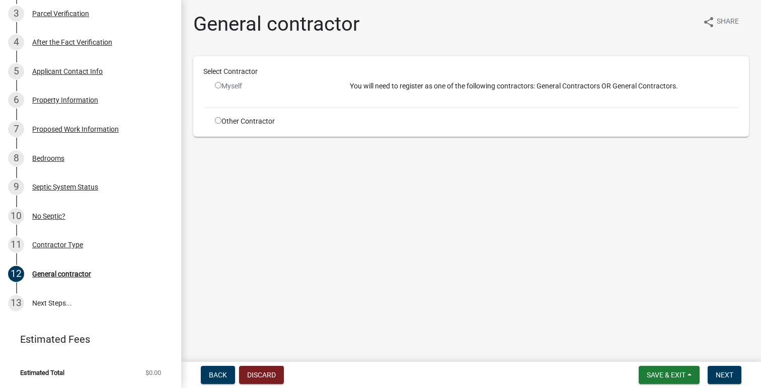
click at [231, 86] on div "Myself" at bounding box center [275, 86] width 120 height 11
click at [218, 85] on input "radio" at bounding box center [218, 85] width 7 height 7
radio input "false"
click at [218, 122] on input "radio" at bounding box center [218, 120] width 7 height 7
radio input "true"
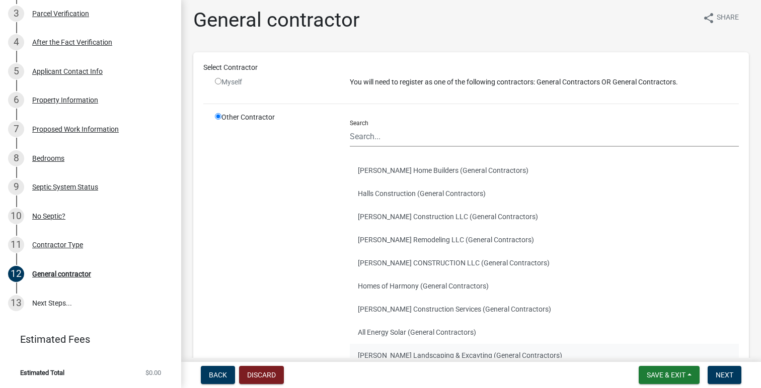
scroll to position [0, 0]
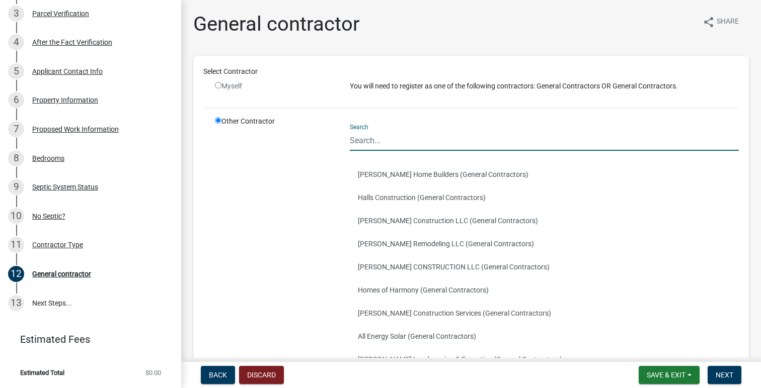
click at [421, 145] on input "Search" at bounding box center [544, 140] width 389 height 21
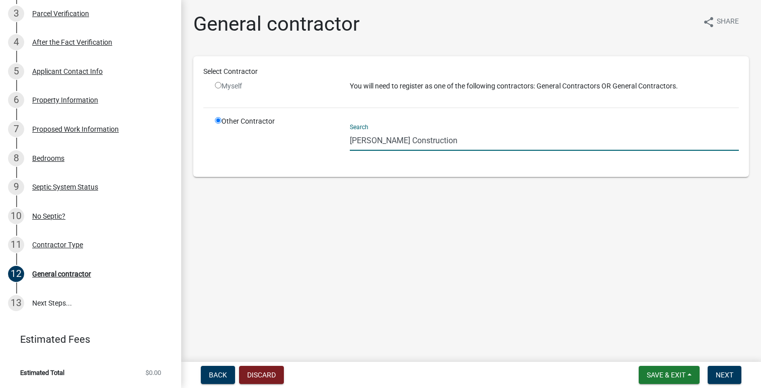
type input "[PERSON_NAME] Construction"
click at [220, 373] on span "Back" at bounding box center [218, 375] width 18 height 8
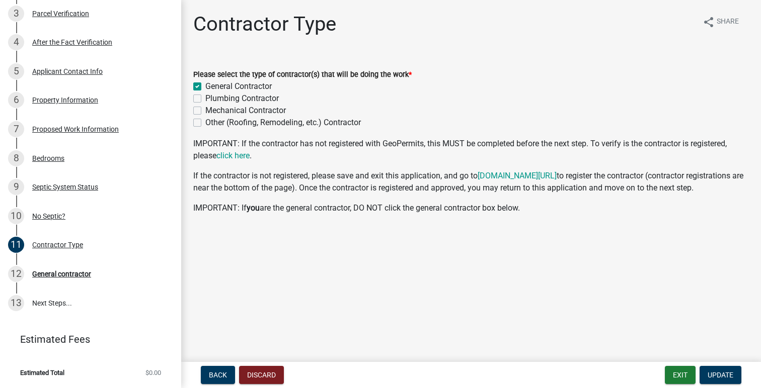
click at [205, 89] on label "General Contractor" at bounding box center [238, 86] width 66 height 12
click at [205, 87] on input "General Contractor" at bounding box center [208, 83] width 7 height 7
checkbox input "false"
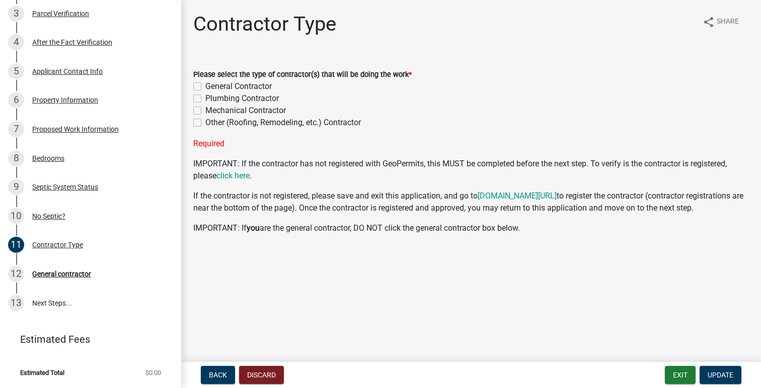
click at [205, 121] on label "Other (Roofing, Remodeling, etc.) Contractor" at bounding box center [282, 123] width 155 height 12
click at [205, 121] on input "Other (Roofing, Remodeling, etc.) Contractor" at bounding box center [208, 120] width 7 height 7
checkbox input "true"
checkbox input "false"
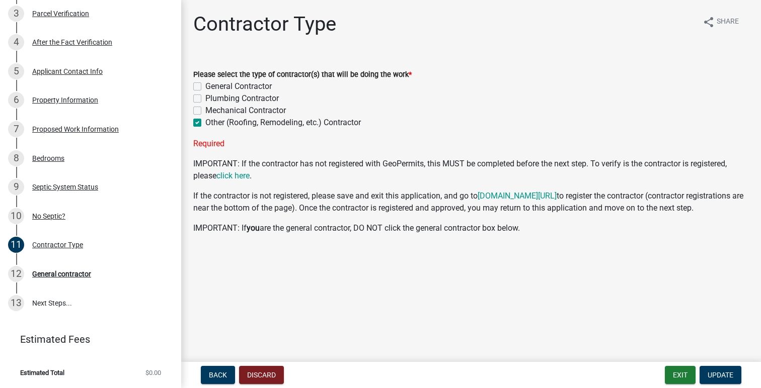
checkbox input "false"
checkbox input "true"
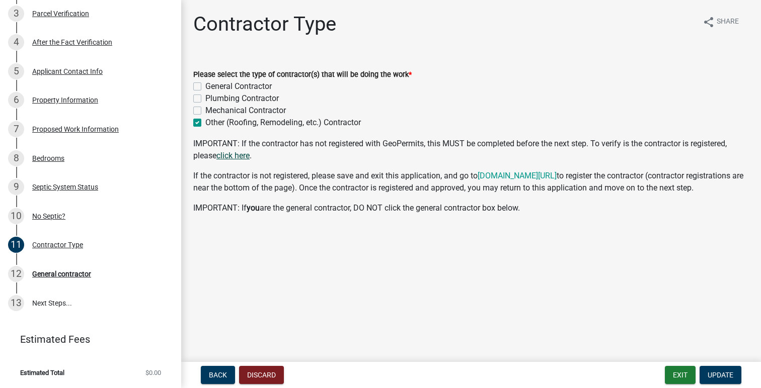
click at [235, 157] on link "click here" at bounding box center [232, 156] width 33 height 10
click at [532, 175] on link "www.co.wabasha.mn.us/permits" at bounding box center [516, 176] width 79 height 10
click at [730, 381] on button "Update" at bounding box center [720, 375] width 42 height 18
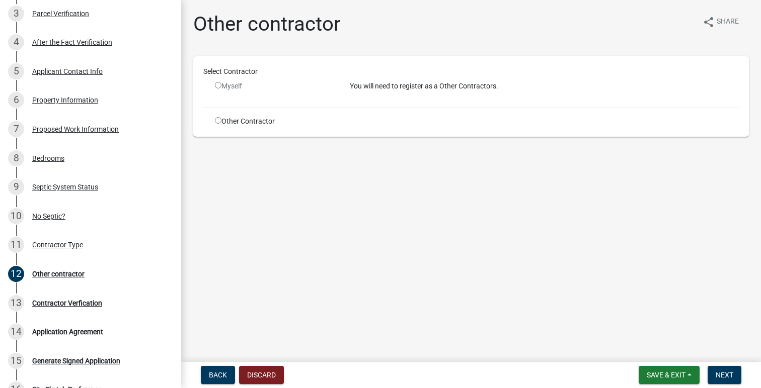
scroll to position [349, 0]
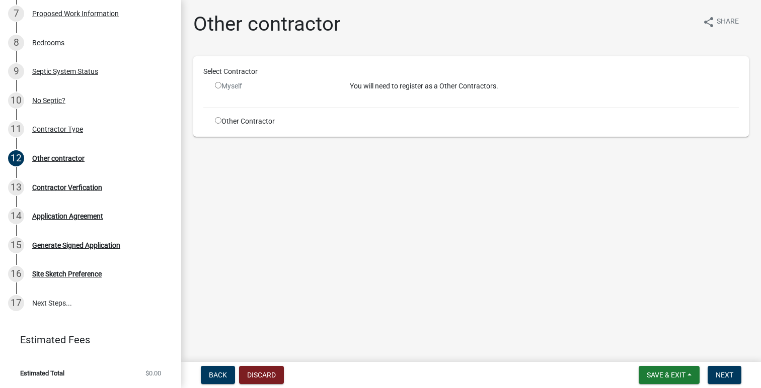
click at [219, 122] on input "radio" at bounding box center [218, 120] width 7 height 7
radio input "true"
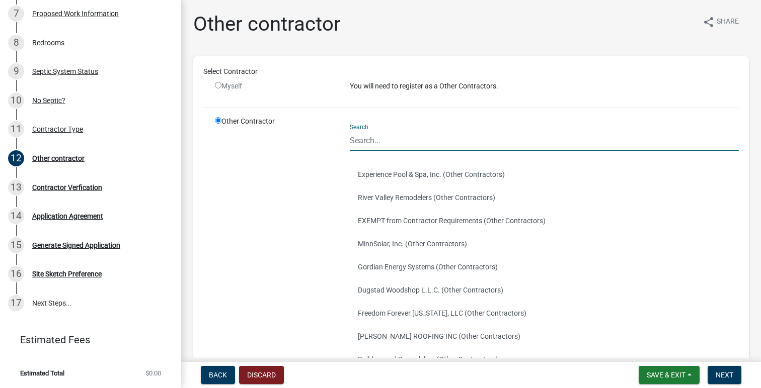
click at [398, 145] on input "Search" at bounding box center [544, 140] width 389 height 21
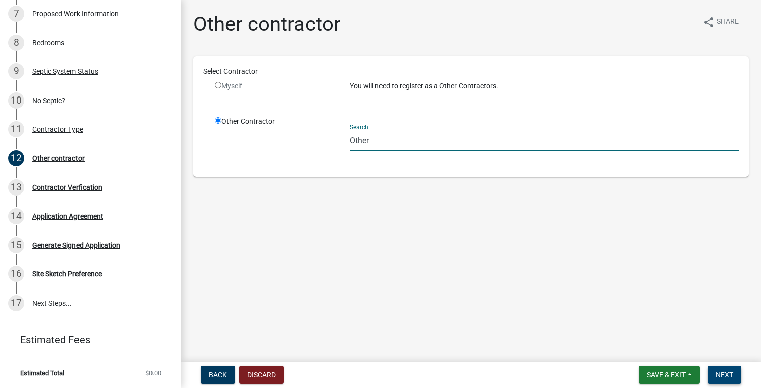
type input "Other"
click at [728, 377] on span "Next" at bounding box center [724, 375] width 18 height 8
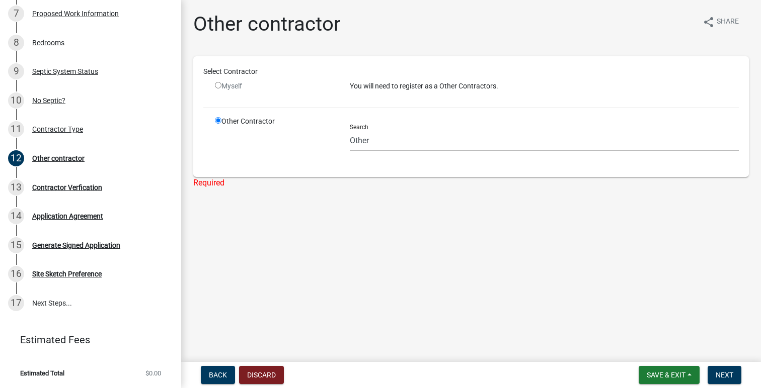
click at [215, 87] on input "radio" at bounding box center [218, 85] width 7 height 7
radio input "false"
radio input "true"
click at [219, 378] on span "Back" at bounding box center [218, 375] width 18 height 8
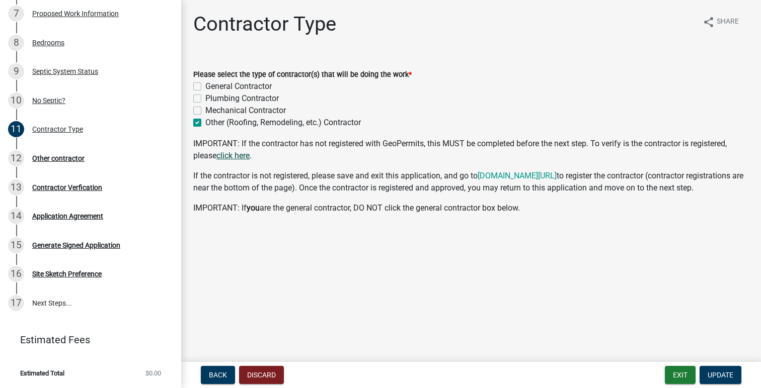
click at [224, 154] on link "click here" at bounding box center [232, 156] width 33 height 10
click at [245, 155] on link "click here" at bounding box center [232, 156] width 33 height 10
click at [497, 179] on link "www.co.wabasha.mn.us/permits" at bounding box center [516, 176] width 79 height 10
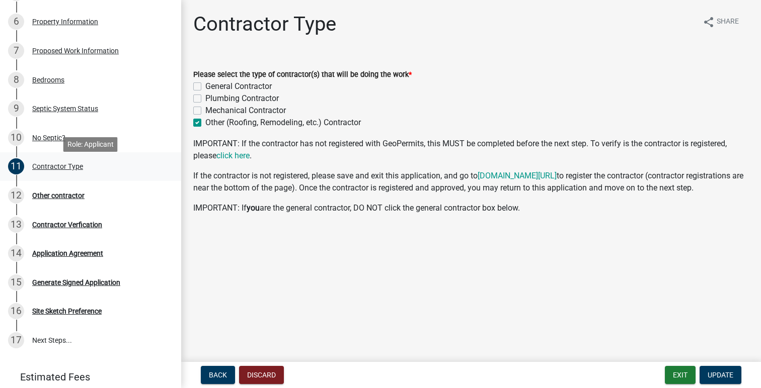
scroll to position [306, 0]
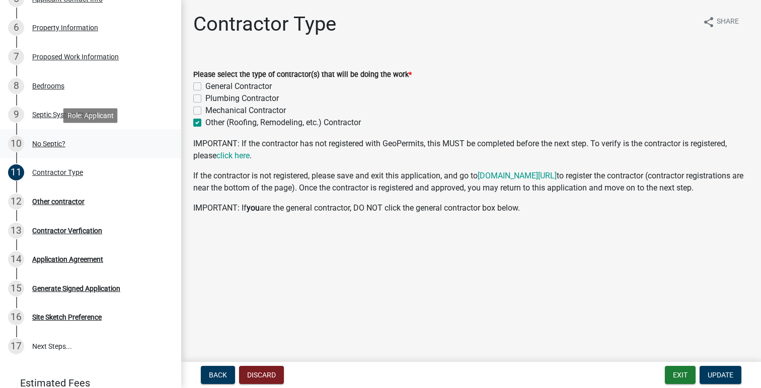
click at [49, 147] on div "No Septic?" at bounding box center [48, 143] width 33 height 7
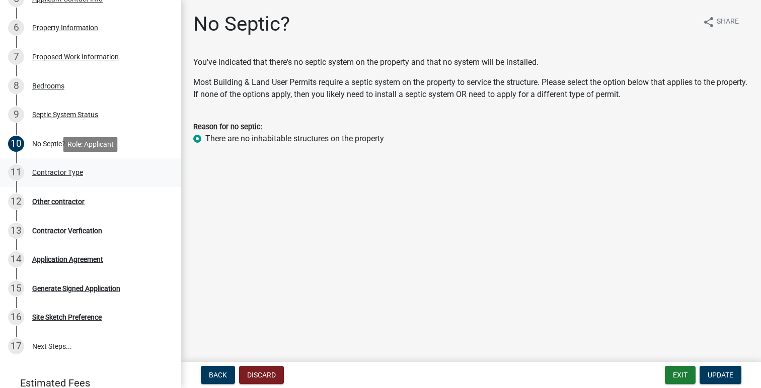
click at [53, 173] on div "Contractor Type" at bounding box center [57, 172] width 51 height 7
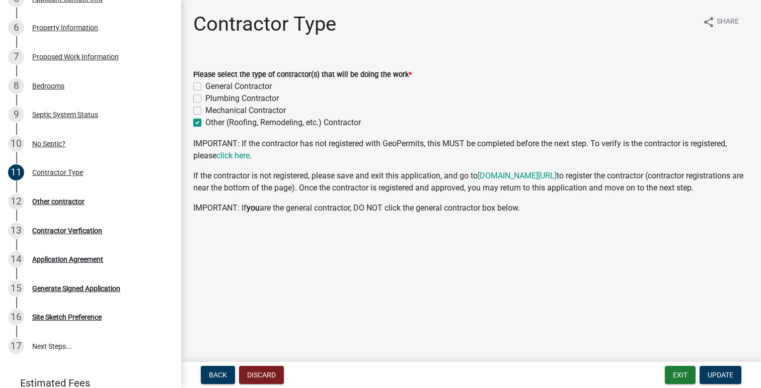
click at [205, 85] on label "General Contractor" at bounding box center [238, 86] width 66 height 12
click at [205, 85] on input "General Contractor" at bounding box center [208, 83] width 7 height 7
checkbox input "true"
checkbox input "false"
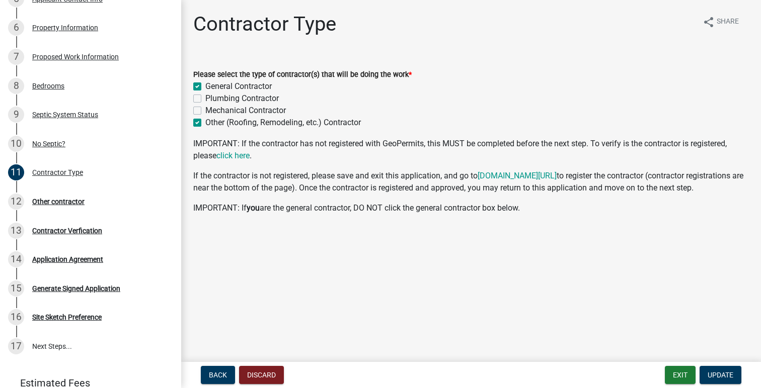
click at [205, 126] on label "Other (Roofing, Remodeling, etc.) Contractor" at bounding box center [282, 123] width 155 height 12
click at [205, 123] on input "Other (Roofing, Remodeling, etc.) Contractor" at bounding box center [208, 120] width 7 height 7
checkbox input "false"
checkbox input "true"
checkbox input "false"
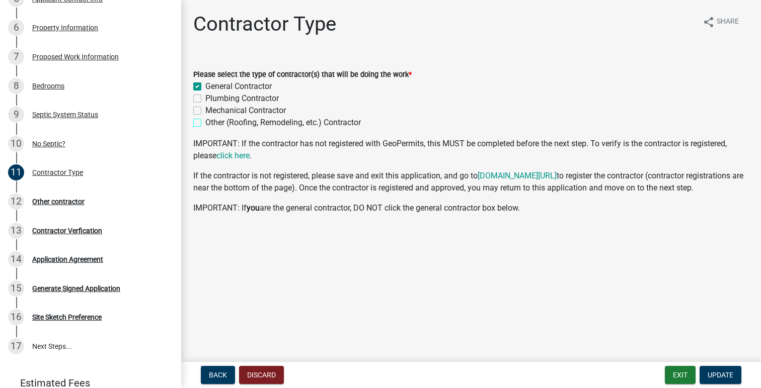
checkbox input "false"
click at [722, 374] on span "Update" at bounding box center [720, 375] width 26 height 8
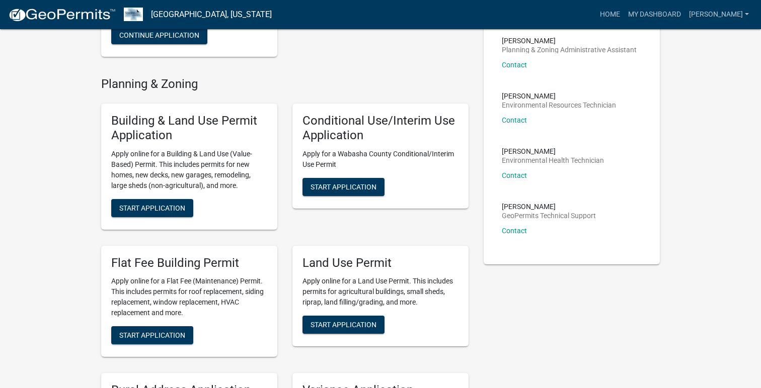
scroll to position [190, 0]
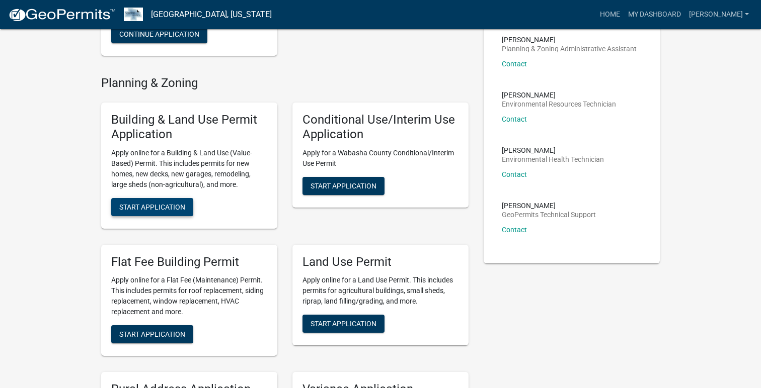
click at [128, 216] on button "Start Application" at bounding box center [152, 207] width 82 height 18
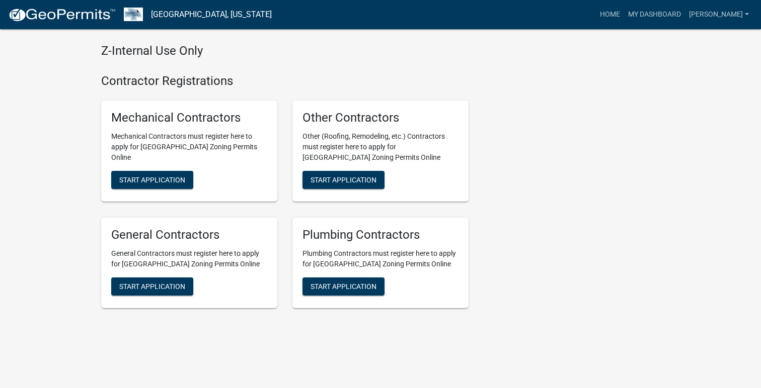
scroll to position [646, 0]
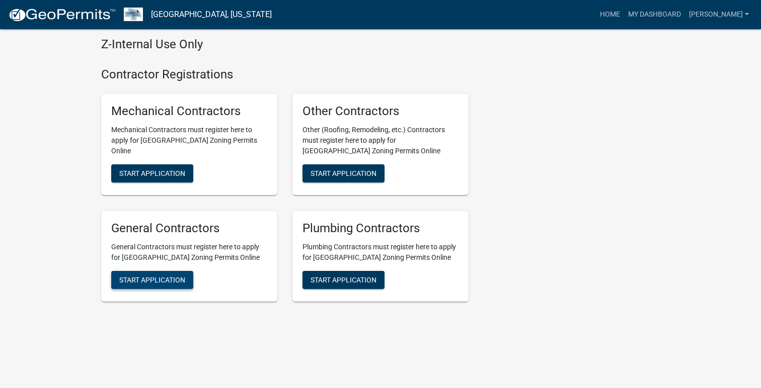
click at [169, 285] on button "Start Application" at bounding box center [152, 280] width 82 height 18
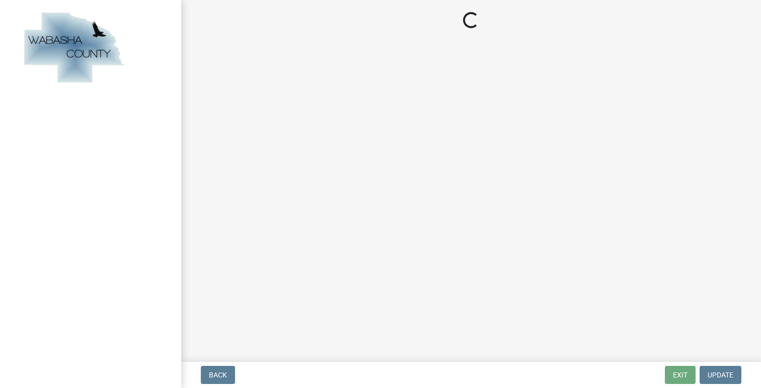
select select "MN"
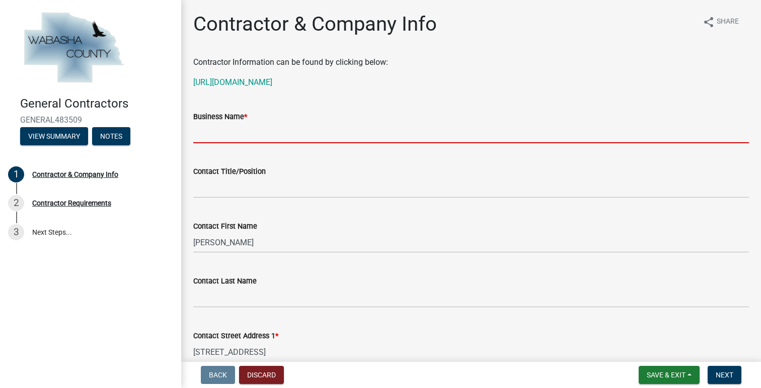
click at [233, 132] on input "Business Name *" at bounding box center [470, 133] width 555 height 21
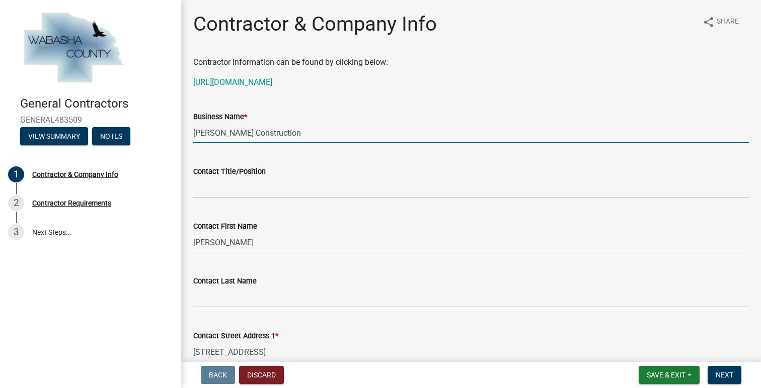
type input "[PERSON_NAME] Construction"
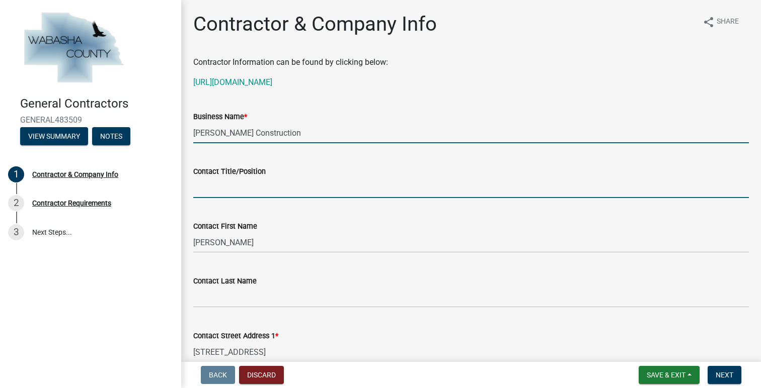
click at [209, 183] on input "Contact Title/Position" at bounding box center [470, 188] width 555 height 21
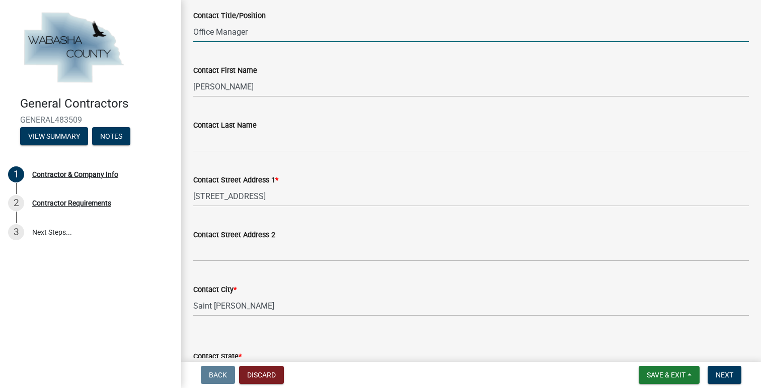
scroll to position [191, 0]
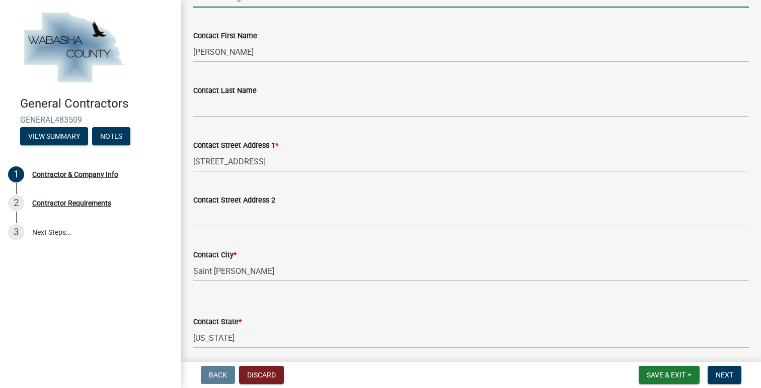
type input "Office Manager"
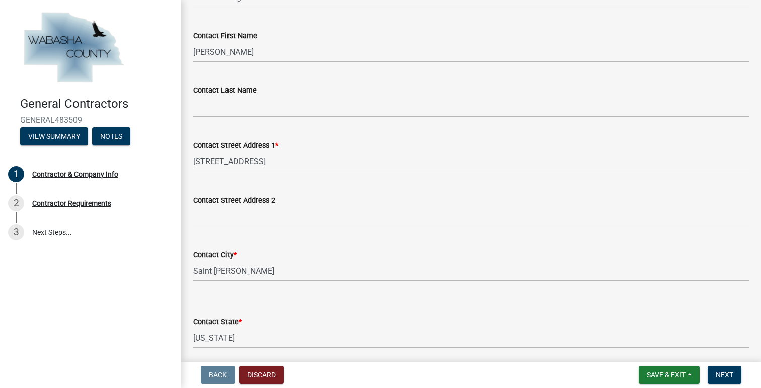
click at [248, 93] on label "Contact Last Name" at bounding box center [224, 91] width 63 height 7
click at [248, 97] on input "Contact Last Name" at bounding box center [470, 107] width 555 height 21
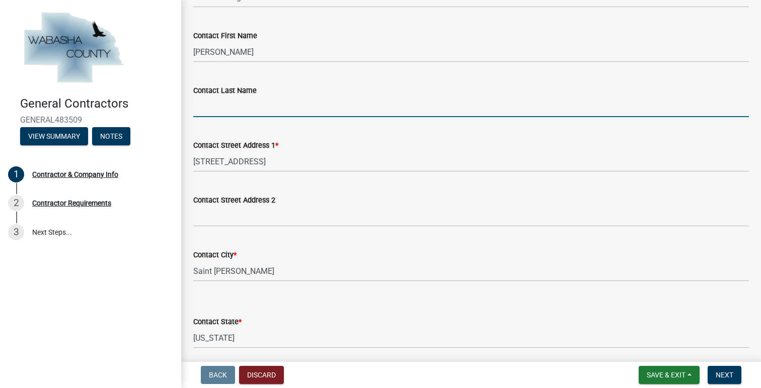
click at [244, 108] on input "Contact Last Name" at bounding box center [470, 107] width 555 height 21
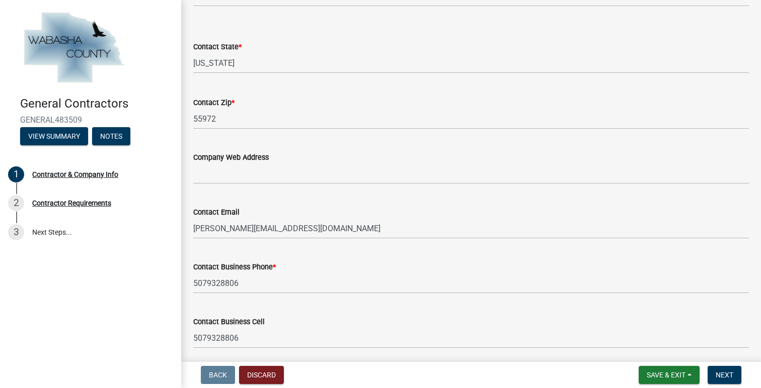
scroll to position [504, 0]
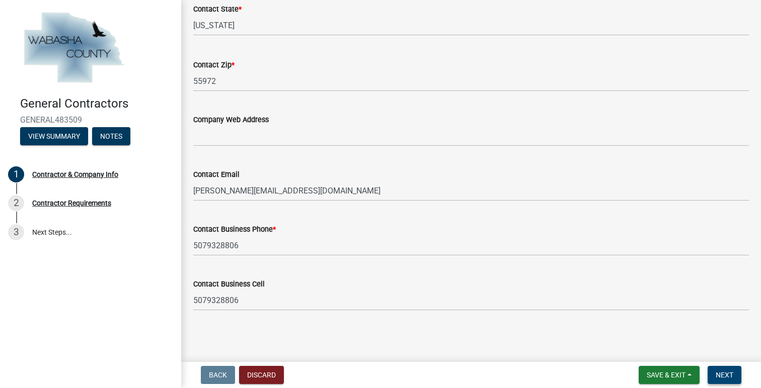
type input "[PERSON_NAME]"
click at [726, 371] on span "Next" at bounding box center [724, 375] width 18 height 8
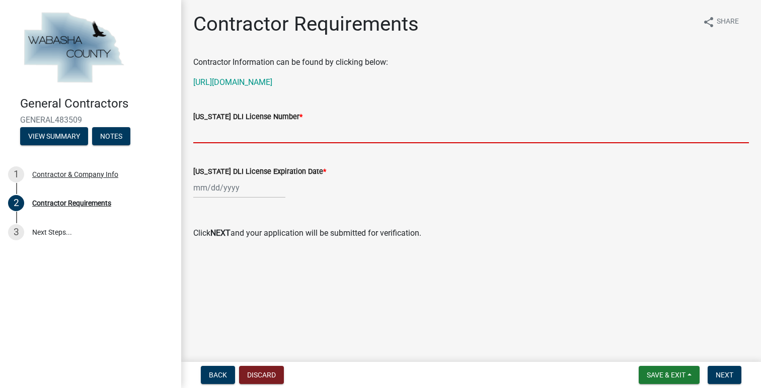
click at [243, 135] on input "[US_STATE] DLI License Number *" at bounding box center [470, 133] width 555 height 21
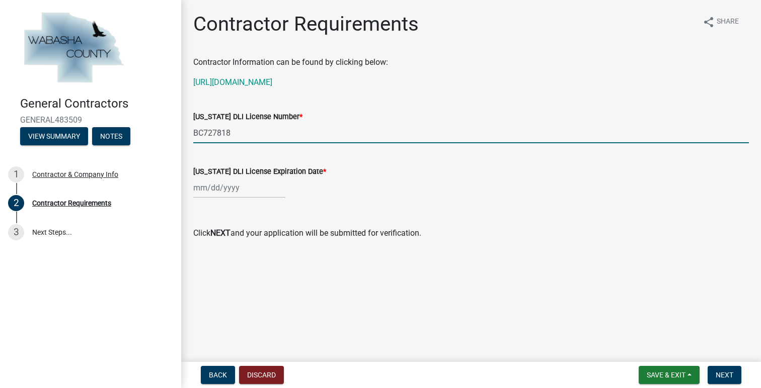
type input "BC727818"
click at [233, 194] on div at bounding box center [239, 188] width 92 height 21
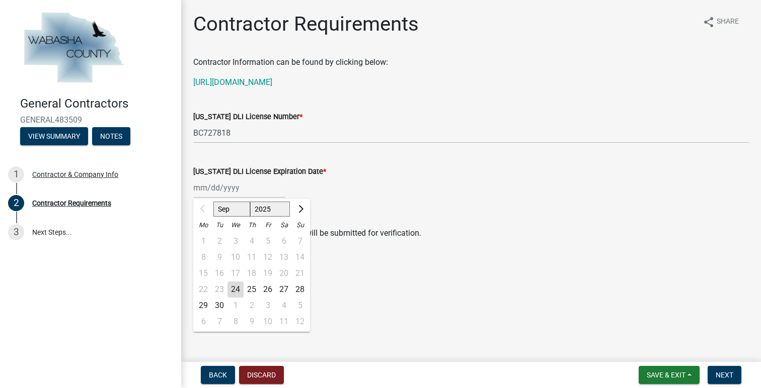
click at [337, 190] on div "Sep Oct Nov [DATE] 2026 2027 2028 2029 Mo Tu We Th Fr Sa Su 1 2 3 4 5 6 7 8 9 1…" at bounding box center [470, 188] width 555 height 21
